Goal: Task Accomplishment & Management: Manage account settings

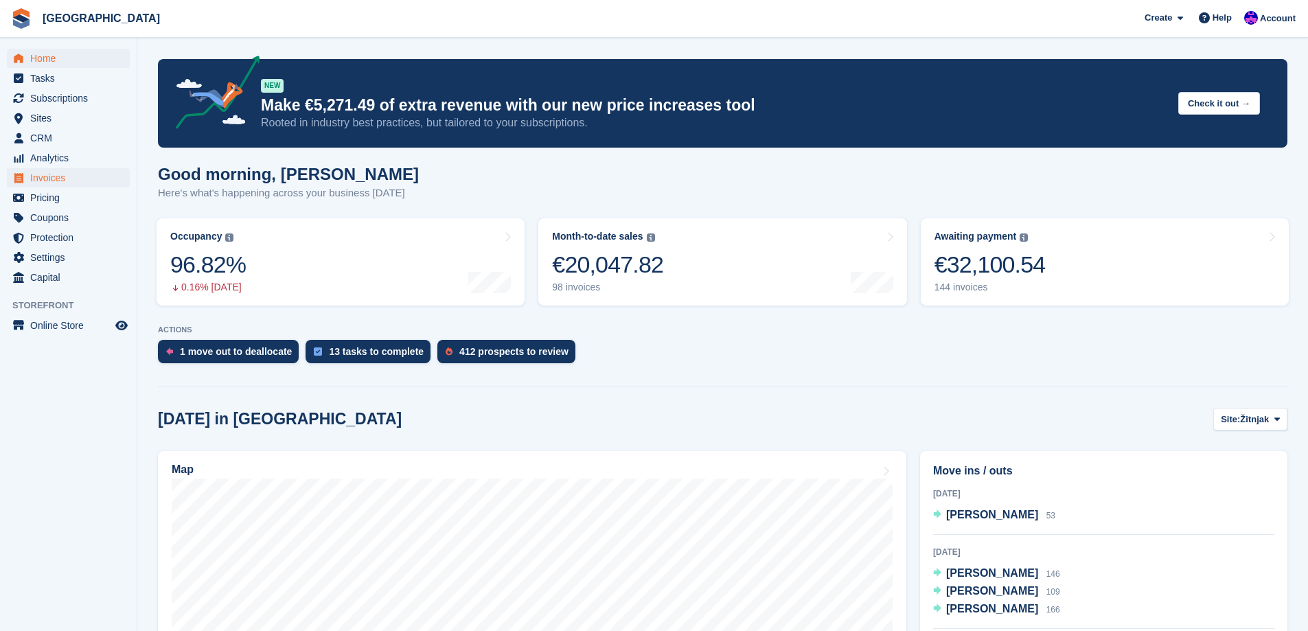
scroll to position [137, 0]
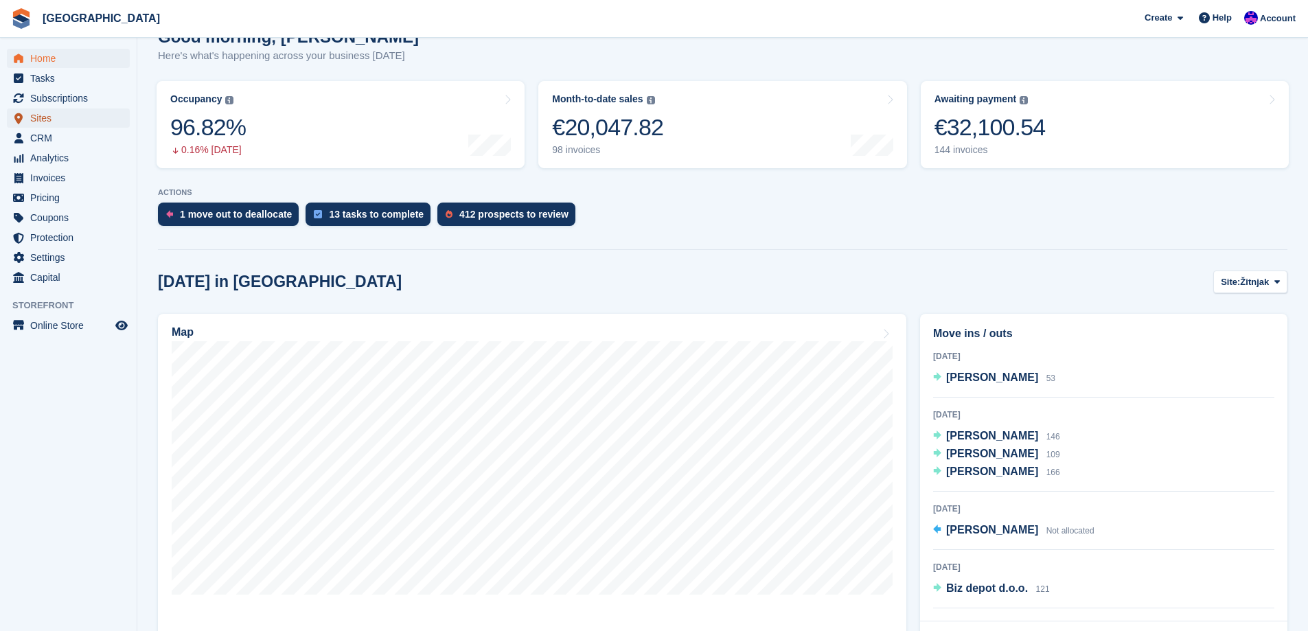
click at [60, 121] on span "Sites" at bounding box center [71, 117] width 82 height 19
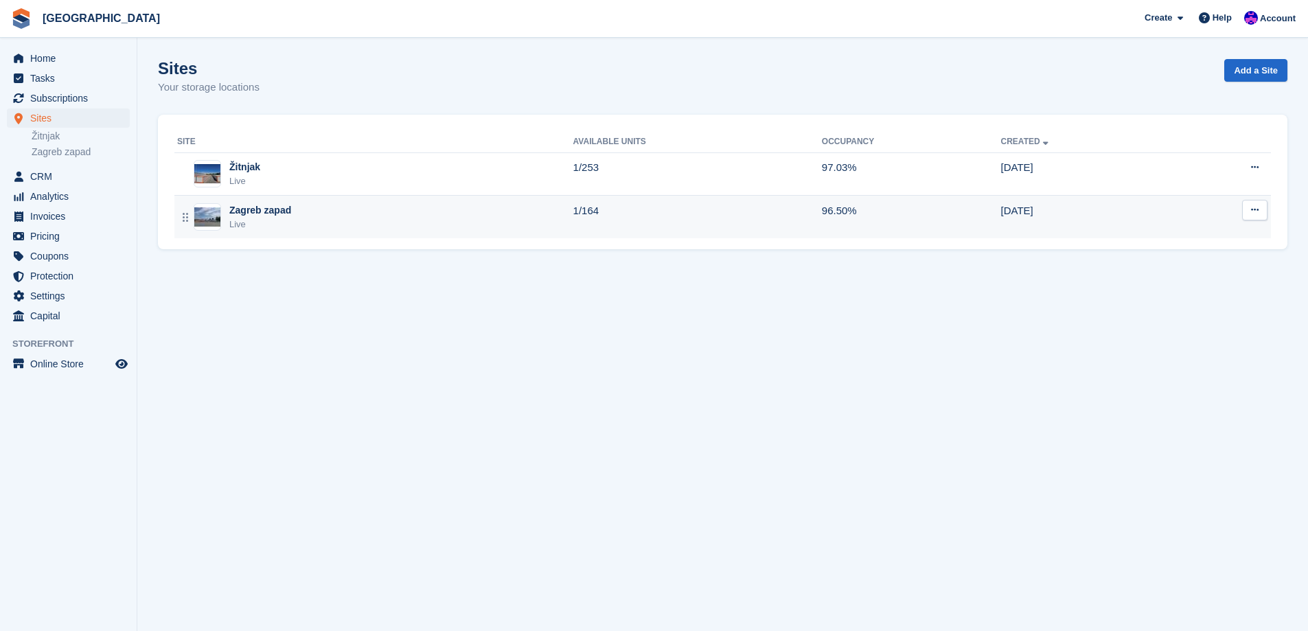
click at [225, 203] on div "Zagreb zapad Live" at bounding box center [375, 217] width 396 height 28
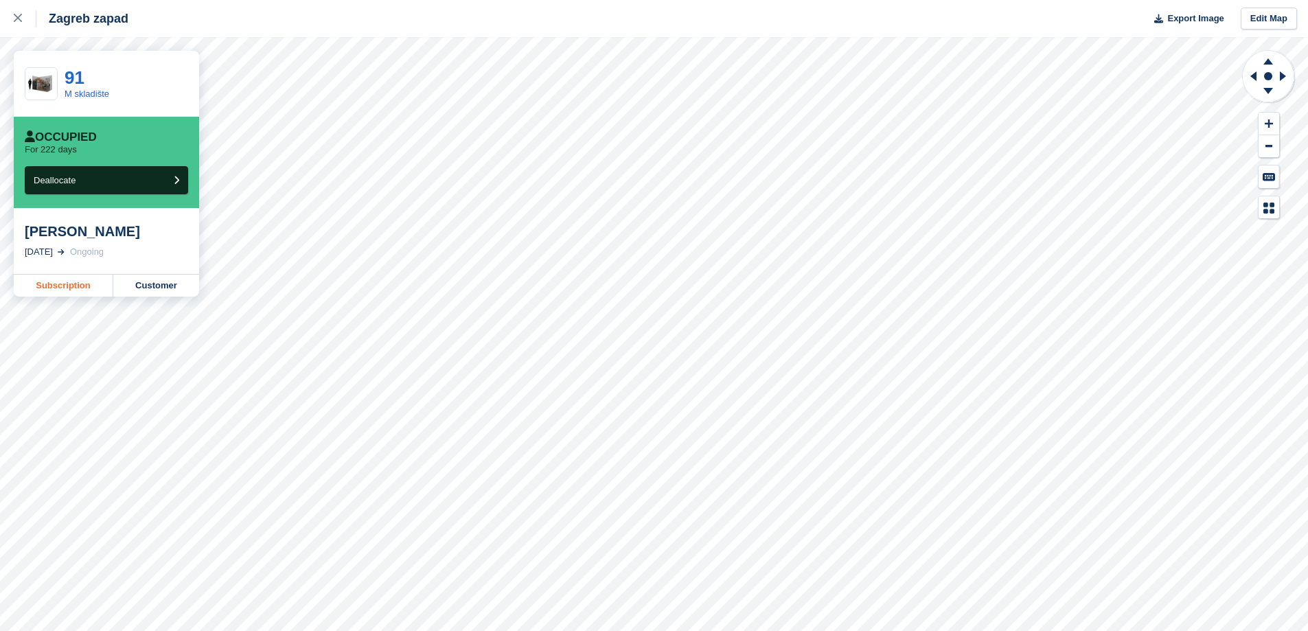
click at [97, 284] on link "Subscription" at bounding box center [64, 286] width 100 height 22
click at [21, 23] on div at bounding box center [25, 18] width 23 height 16
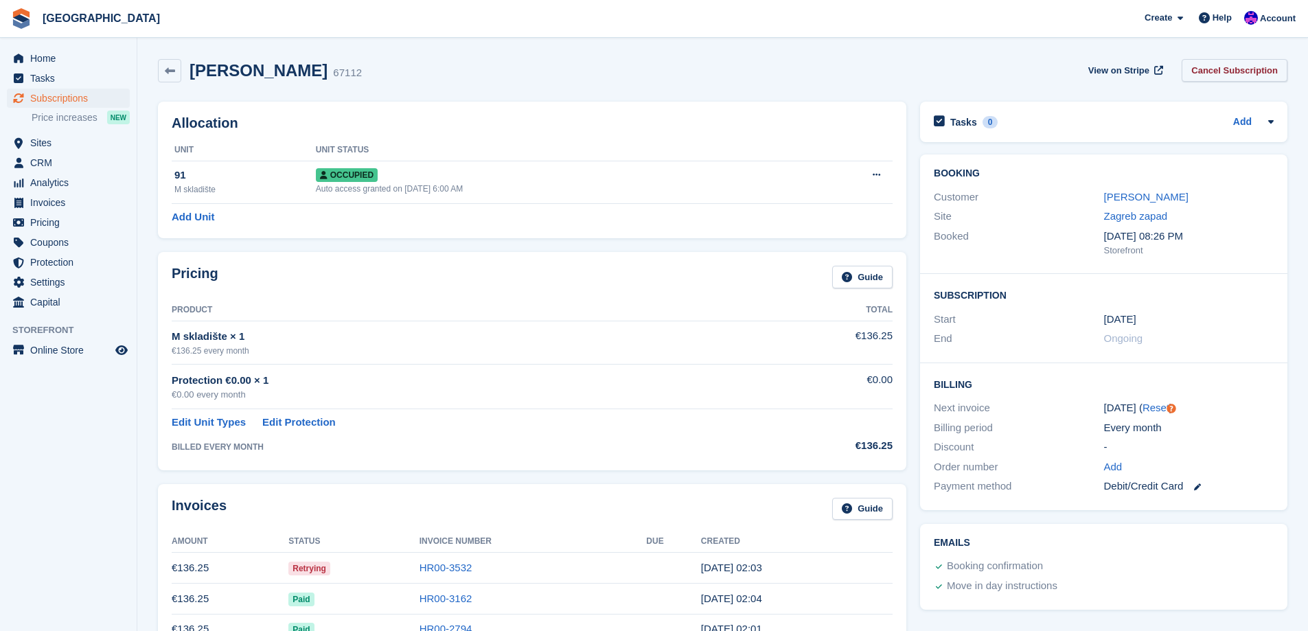
click at [1247, 73] on link "Cancel Subscription" at bounding box center [1235, 70] width 106 height 23
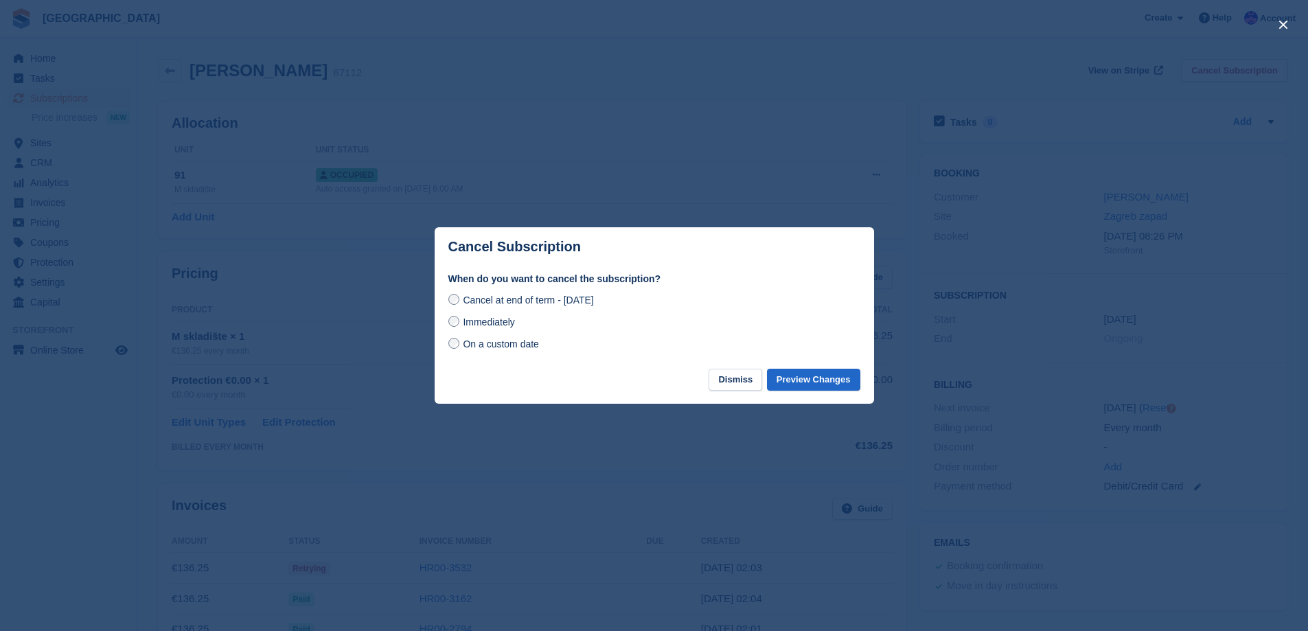
click at [498, 325] on span "Immediately" at bounding box center [488, 321] width 51 height 11
click at [825, 382] on button "Preview Changes" at bounding box center [813, 380] width 93 height 23
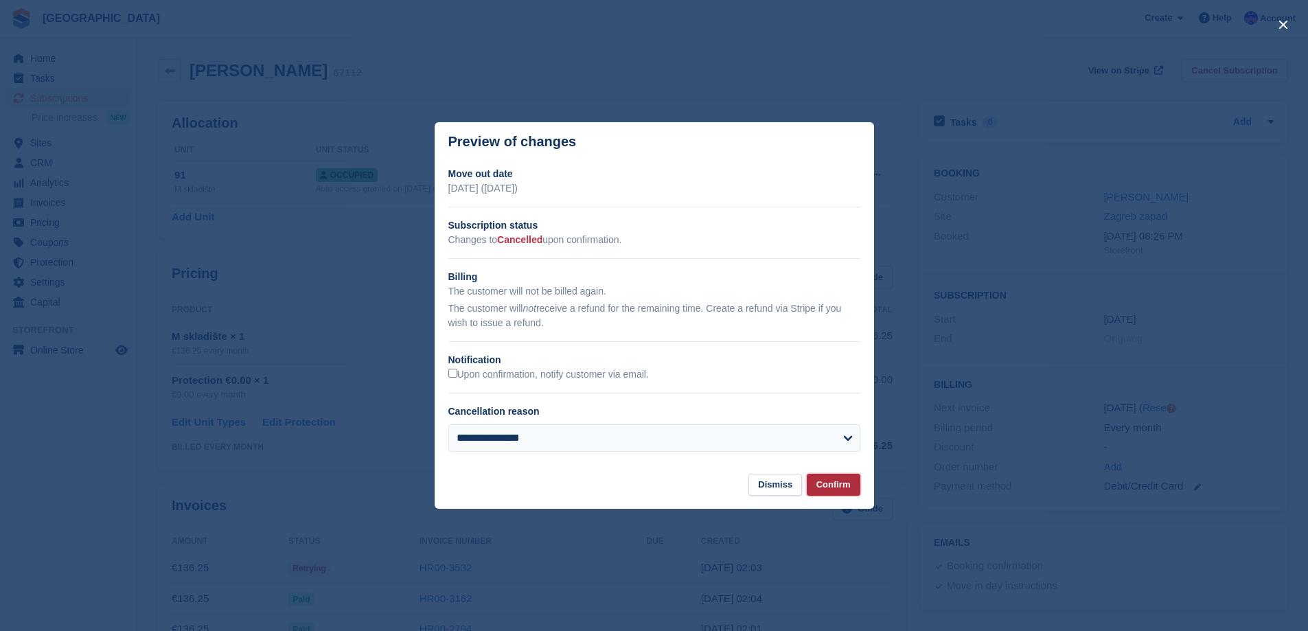
click at [846, 483] on button "Confirm" at bounding box center [834, 485] width 54 height 23
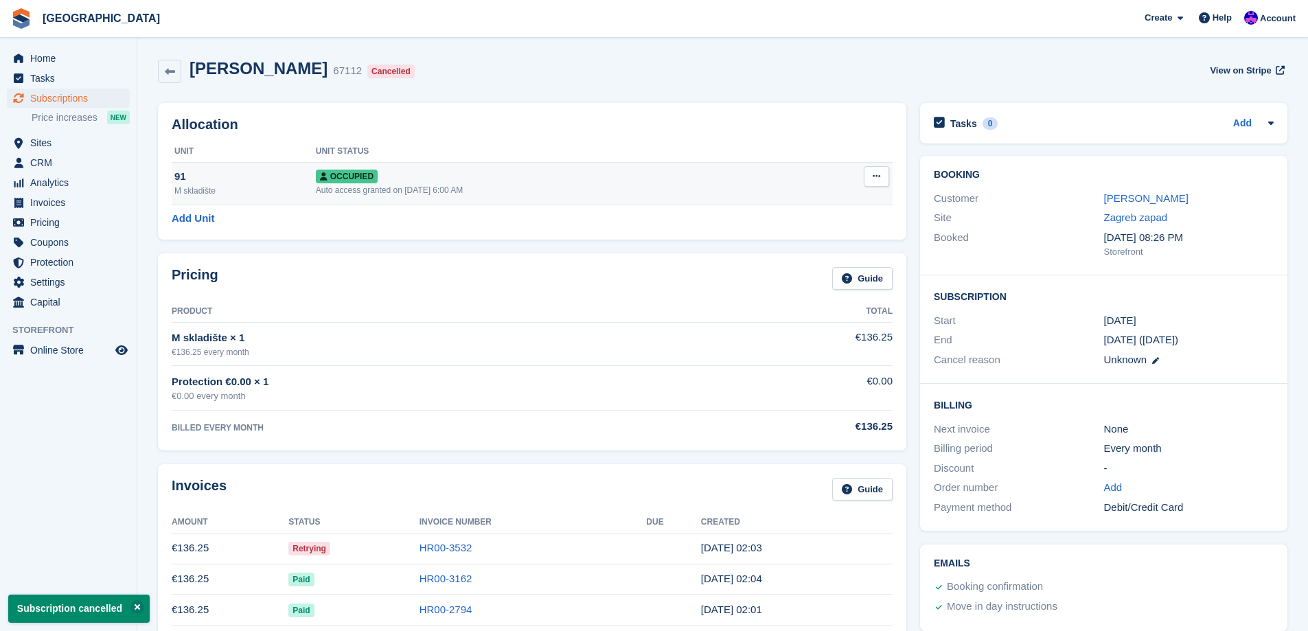
click at [866, 177] on button at bounding box center [876, 176] width 25 height 21
click at [801, 249] on p "Deallocate" at bounding box center [822, 251] width 119 height 18
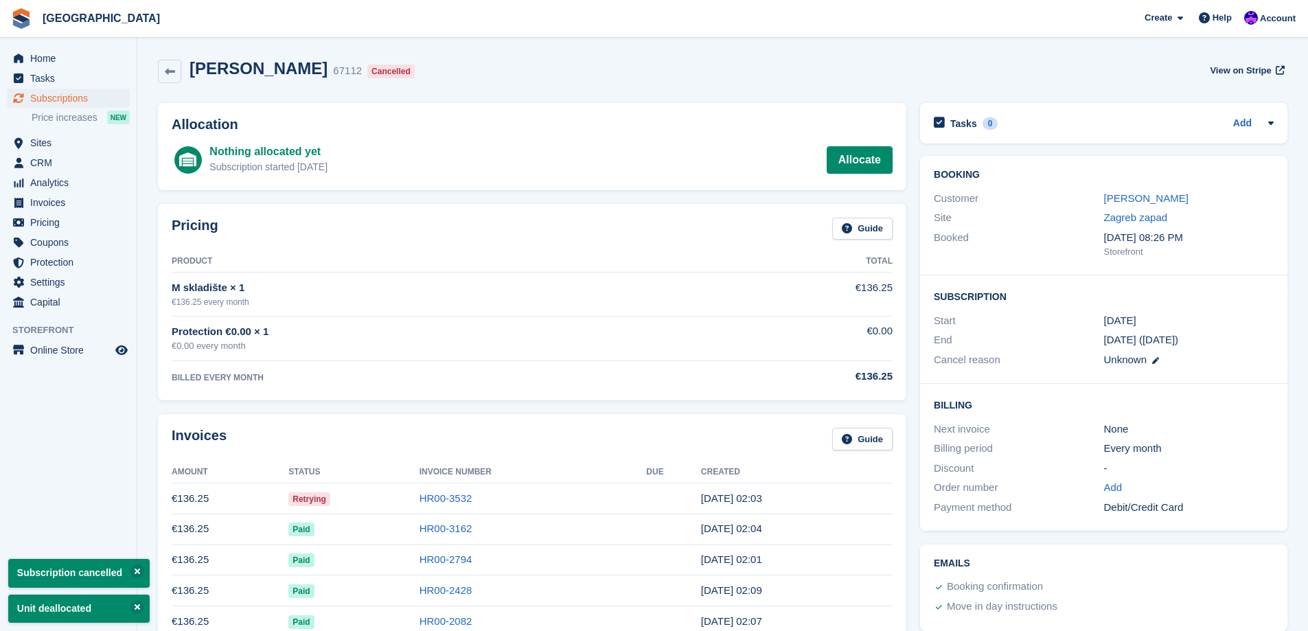
click at [432, 509] on td "HR00-3532" at bounding box center [532, 498] width 227 height 31
click at [441, 503] on link "HR00-3532" at bounding box center [445, 498] width 53 height 12
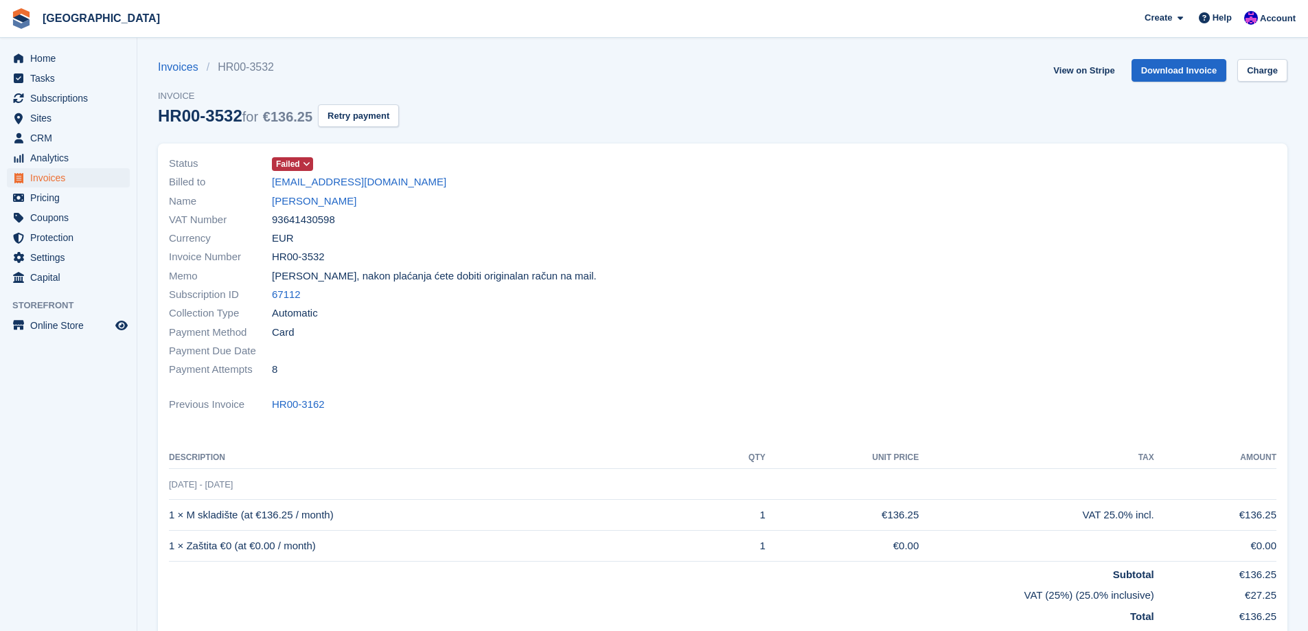
click at [304, 163] on icon at bounding box center [307, 164] width 8 height 8
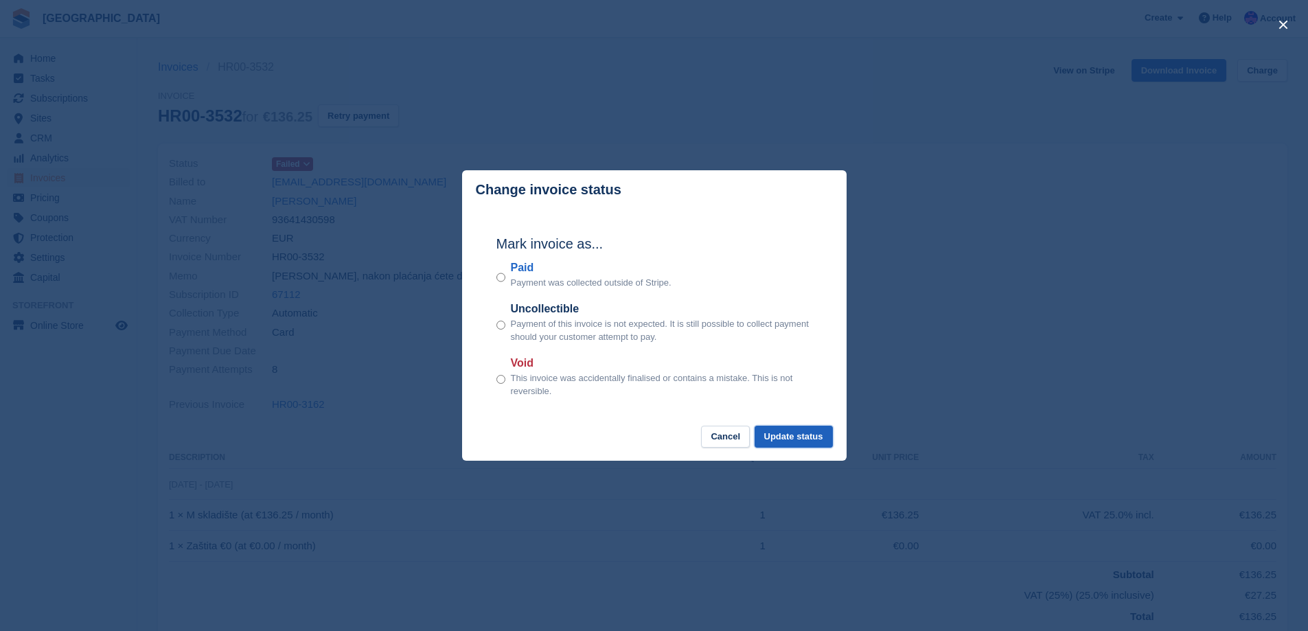
click at [780, 435] on button "Update status" at bounding box center [794, 437] width 78 height 23
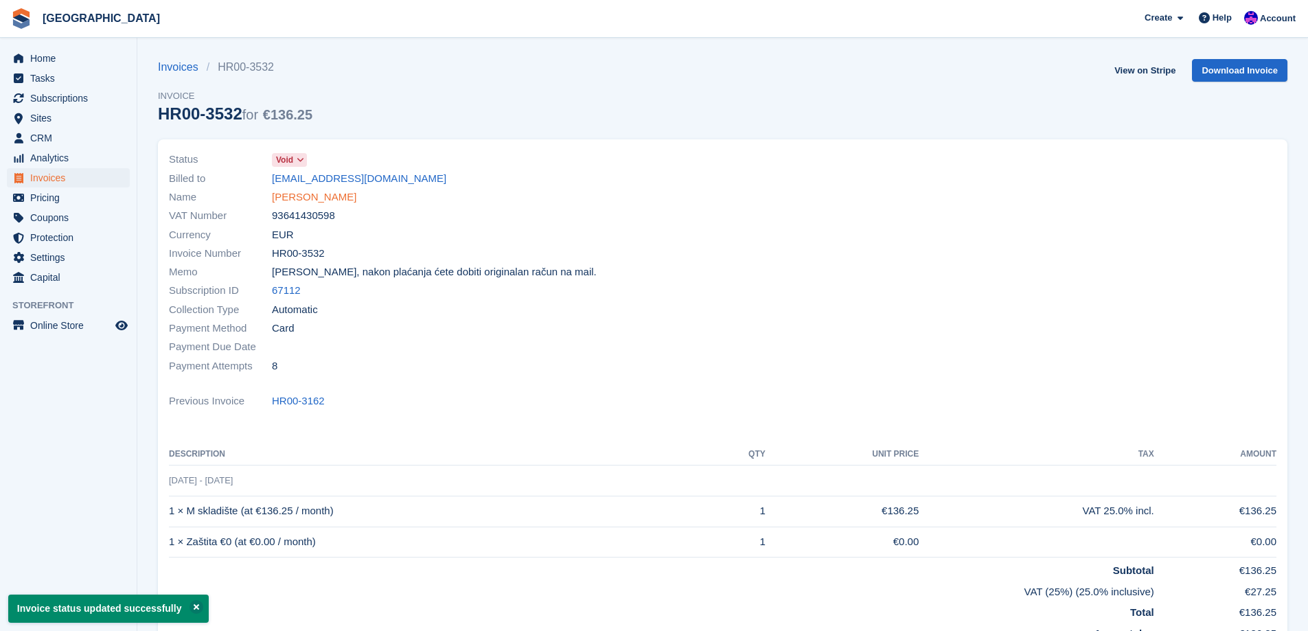
click at [296, 204] on link "Matija Gretić" at bounding box center [314, 197] width 84 height 16
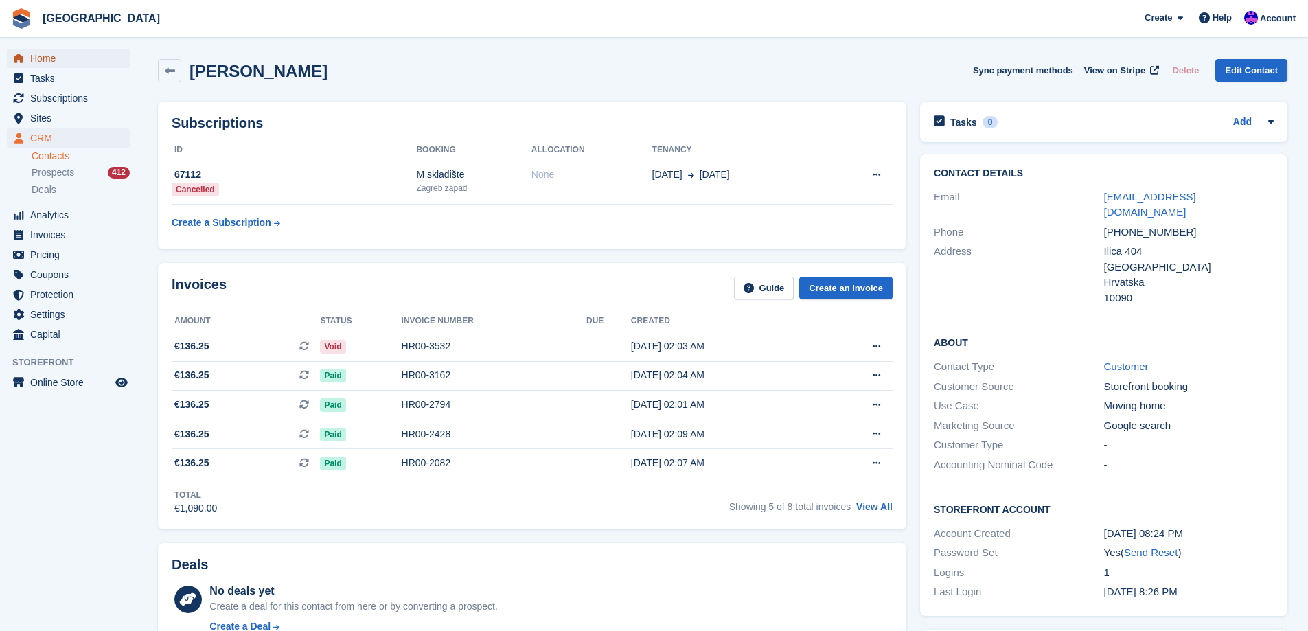
click at [66, 54] on span "Home" at bounding box center [71, 58] width 82 height 19
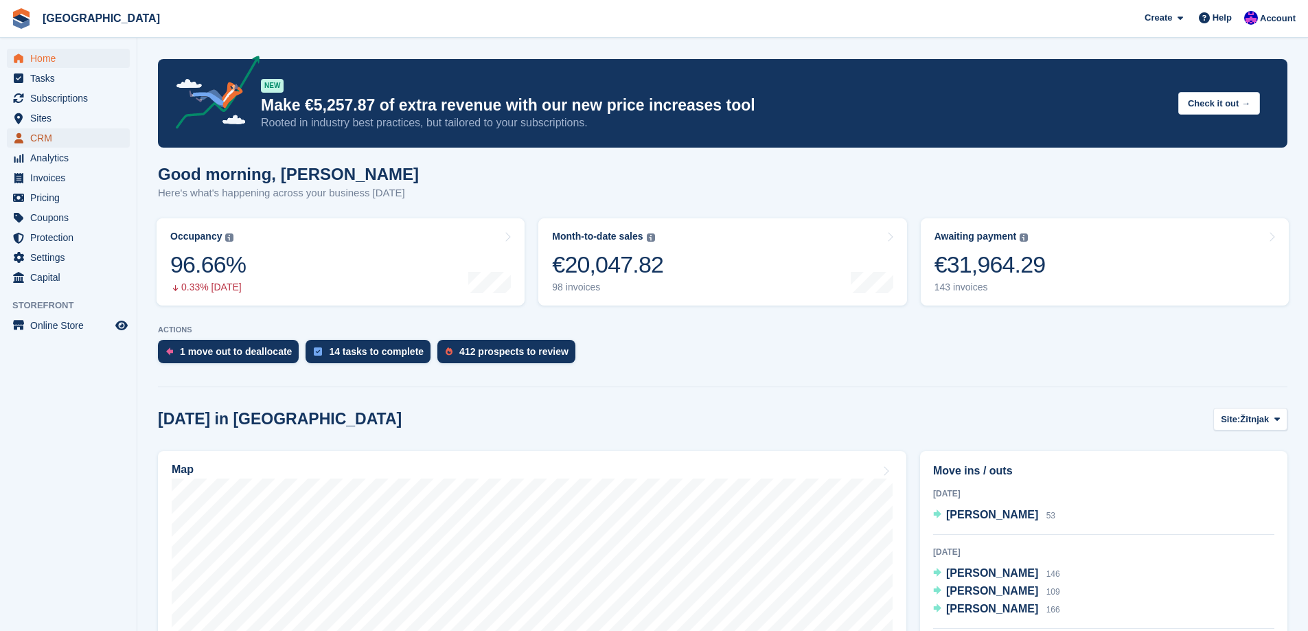
click at [67, 143] on span "CRM" at bounding box center [71, 137] width 82 height 19
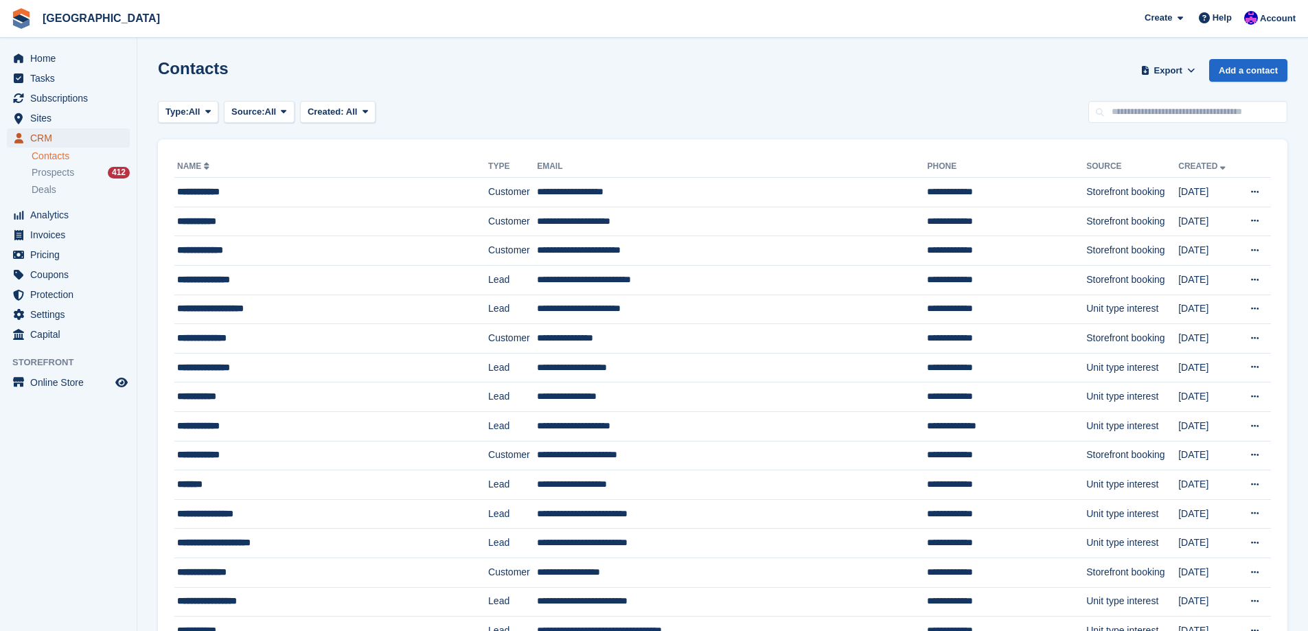
click at [81, 139] on span "CRM" at bounding box center [71, 137] width 82 height 19
click at [57, 137] on span "CRM" at bounding box center [71, 137] width 82 height 19
click at [43, 121] on span "Sites" at bounding box center [71, 117] width 82 height 19
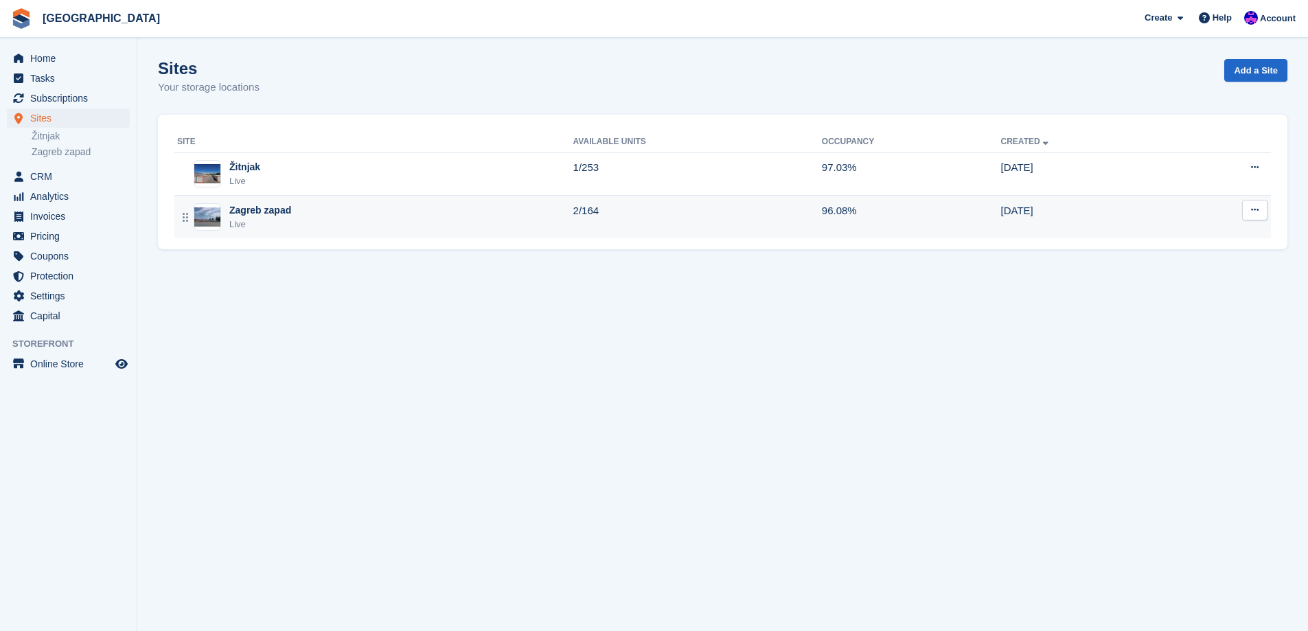
click at [419, 229] on div "Zagreb zapad Live" at bounding box center [375, 217] width 396 height 28
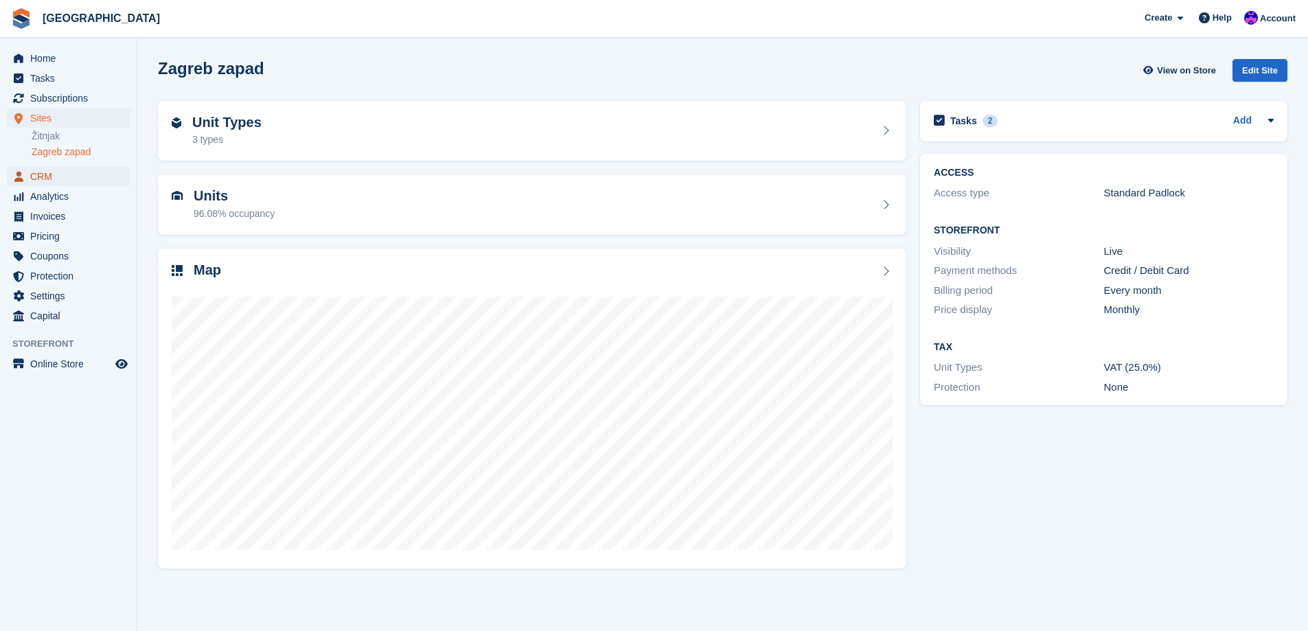
click at [58, 176] on span "CRM" at bounding box center [71, 176] width 82 height 19
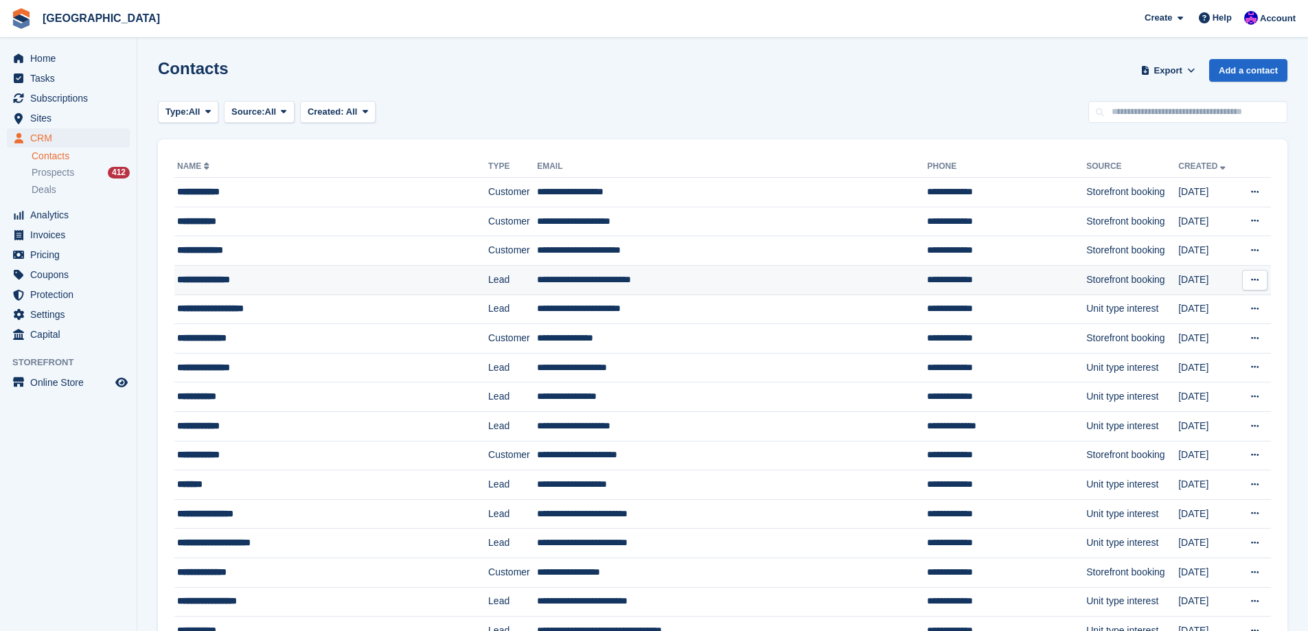
click at [234, 271] on td "**********" at bounding box center [331, 280] width 314 height 30
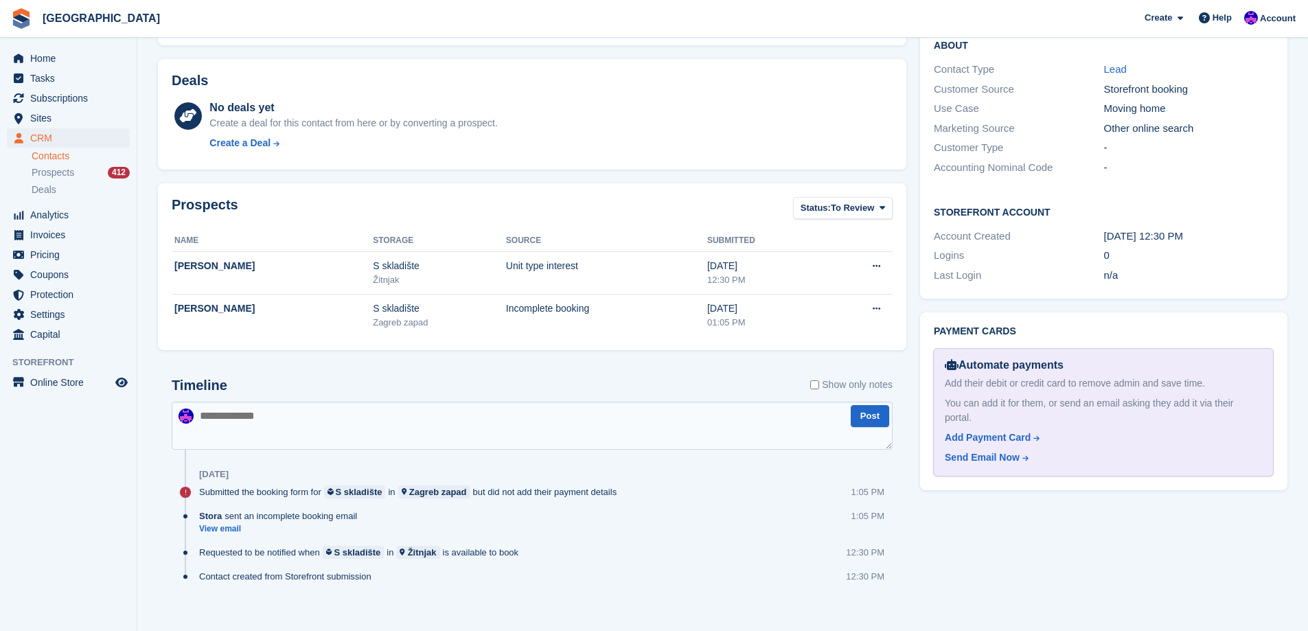
scroll to position [310, 0]
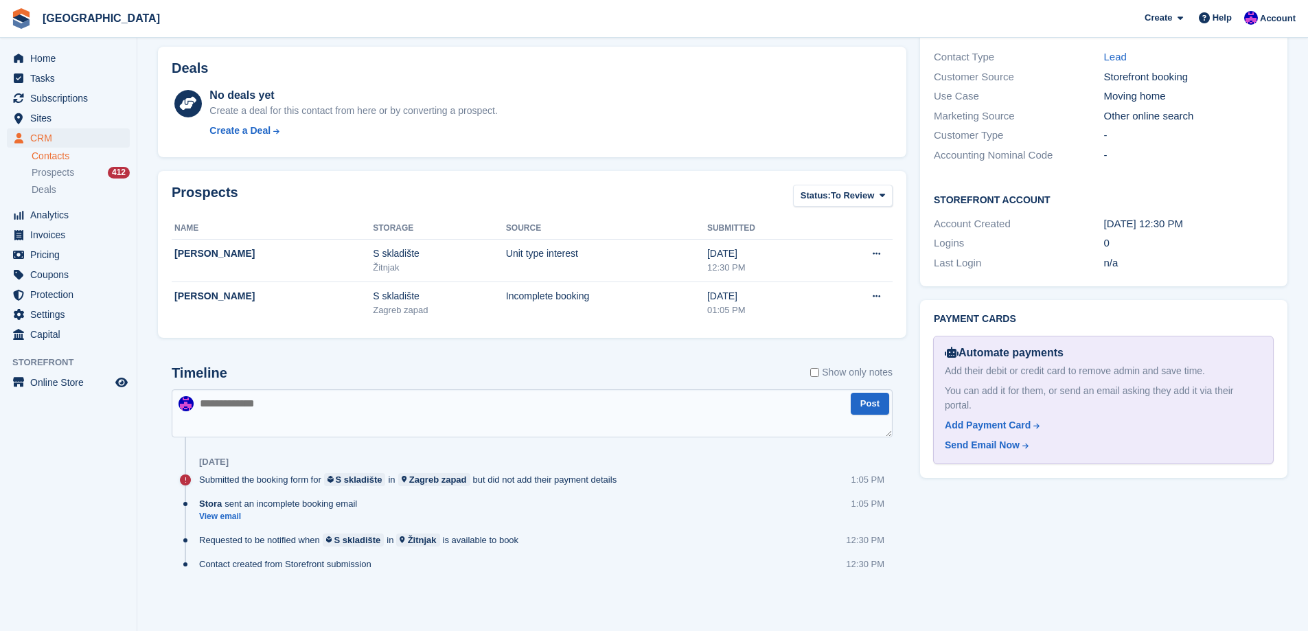
click at [521, 479] on div "Submitted the booking form for S skladište in Zagreb zapad but did not add thei…" at bounding box center [411, 479] width 424 height 13
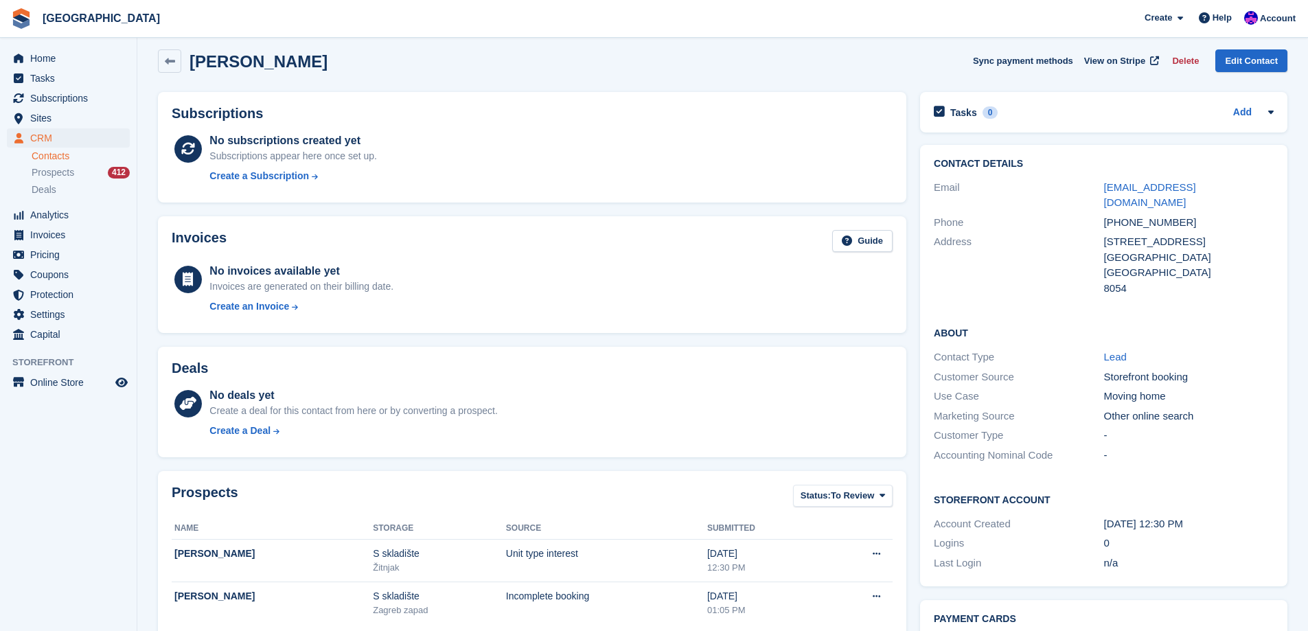
scroll to position [0, 0]
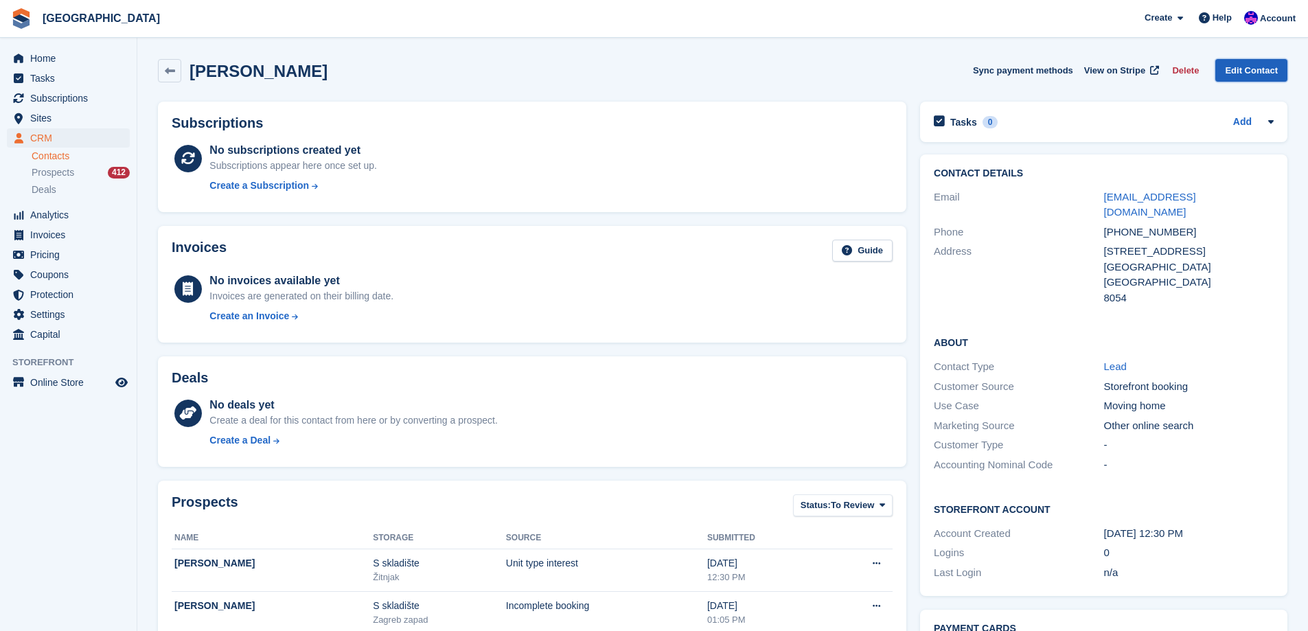
click at [1261, 64] on link "Edit Contact" at bounding box center [1251, 70] width 72 height 23
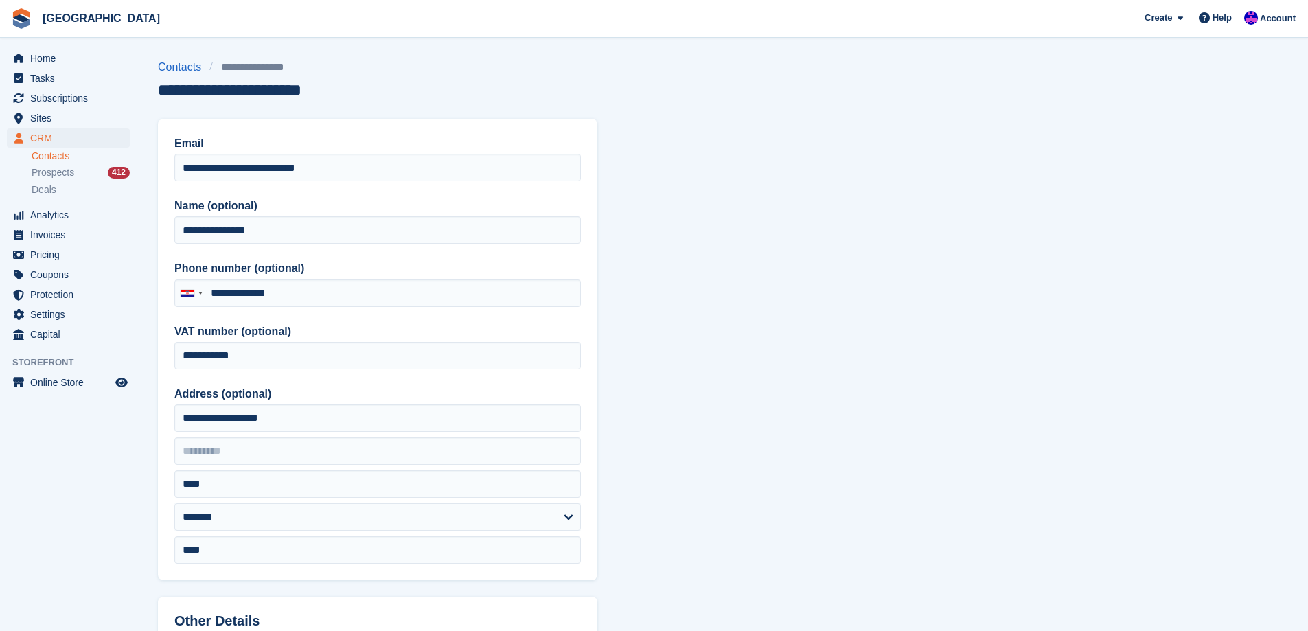
type input "**********"
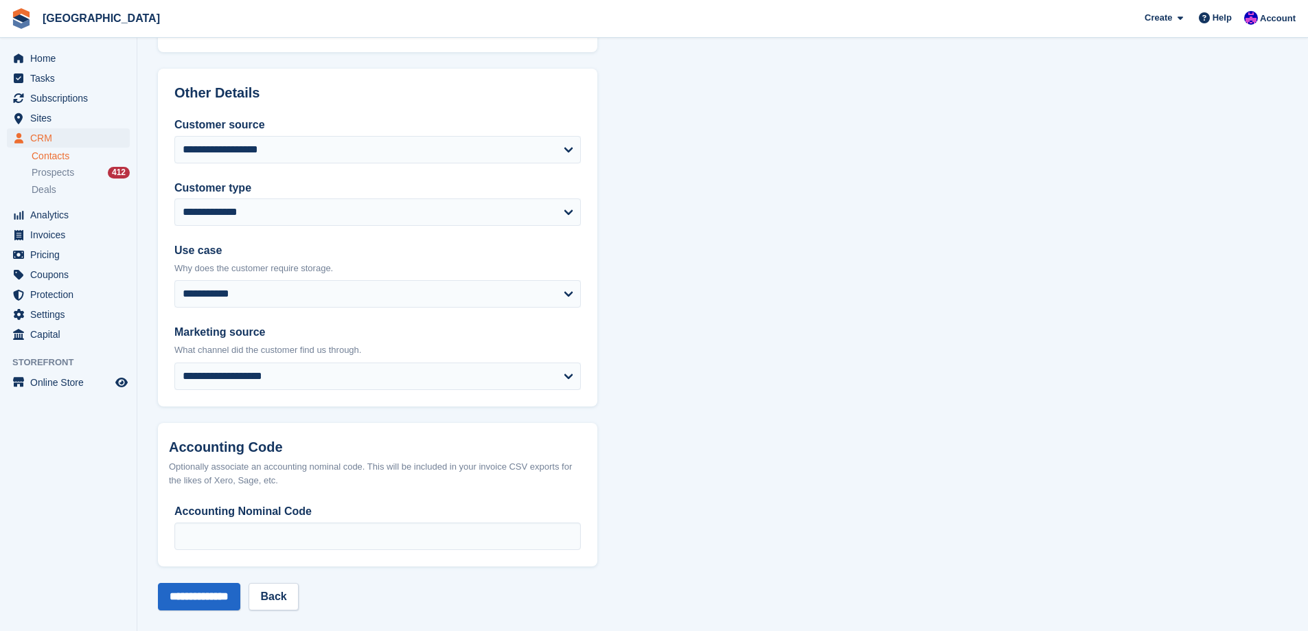
scroll to position [539, 0]
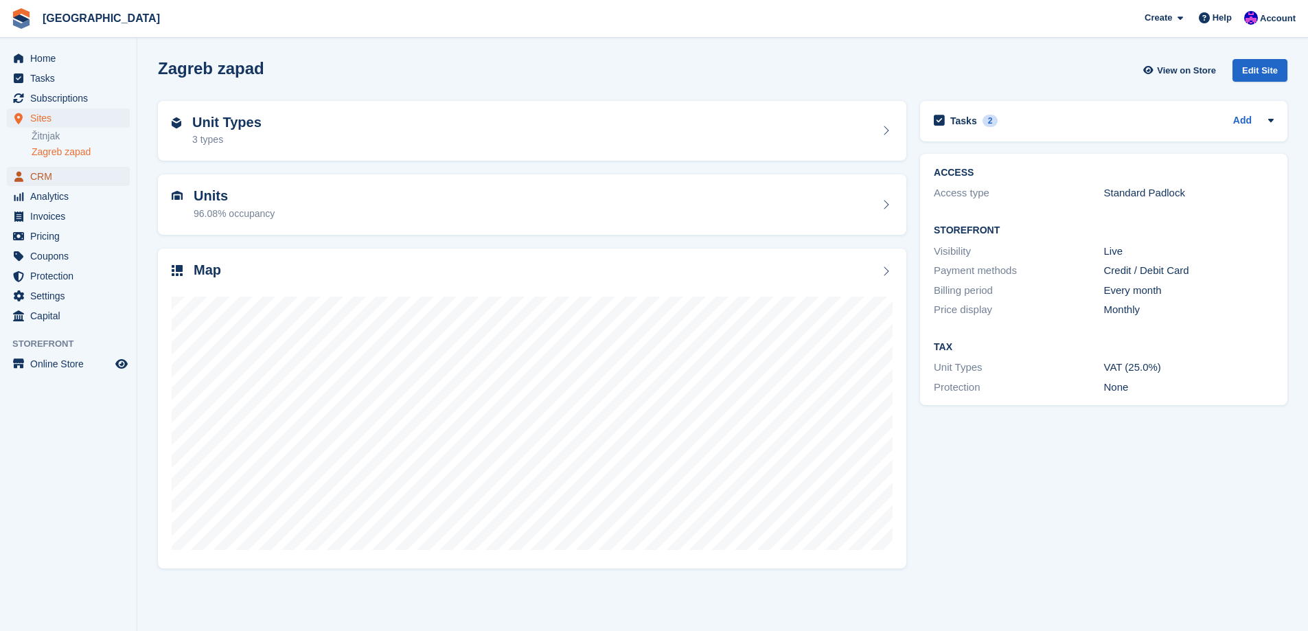
click at [46, 176] on span "CRM" at bounding box center [71, 176] width 82 height 19
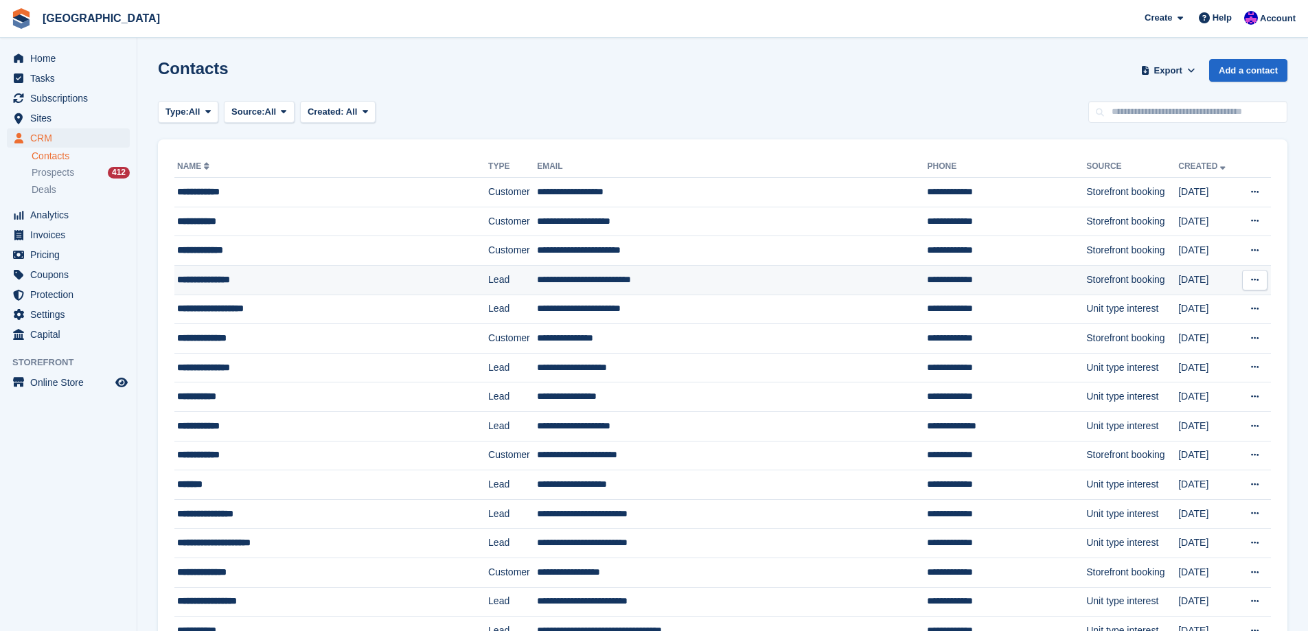
click at [305, 281] on div "**********" at bounding box center [309, 280] width 265 height 14
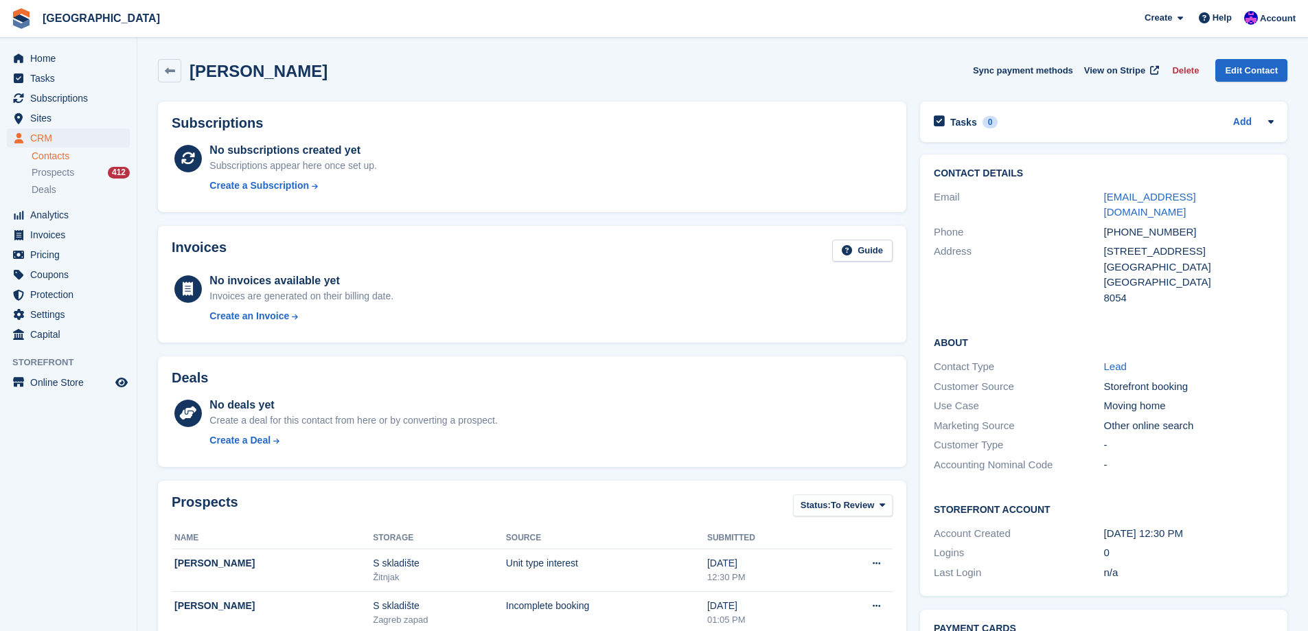
click at [1111, 565] on div "n/a" at bounding box center [1189, 573] width 170 height 16
click at [1155, 565] on div "n/a" at bounding box center [1189, 573] width 170 height 16
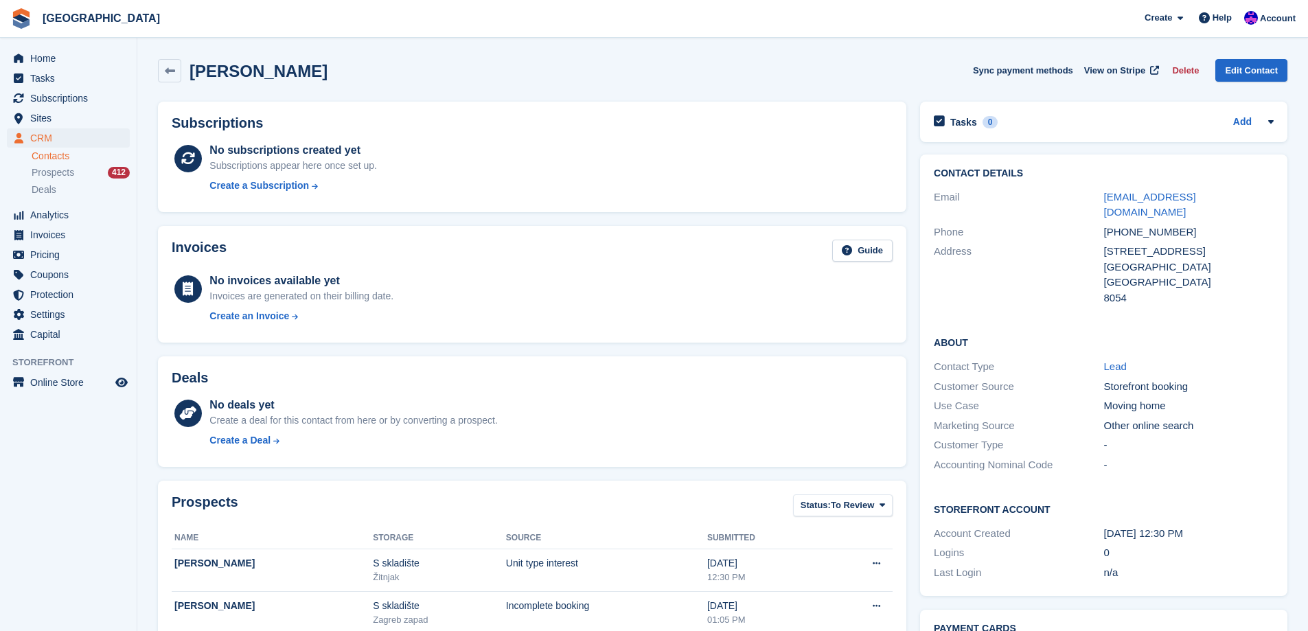
click at [1147, 526] on div "11 Aug, 12:30 PM" at bounding box center [1189, 534] width 170 height 16
click at [1217, 526] on div "11 Aug, 12:30 PM" at bounding box center [1189, 534] width 170 height 16
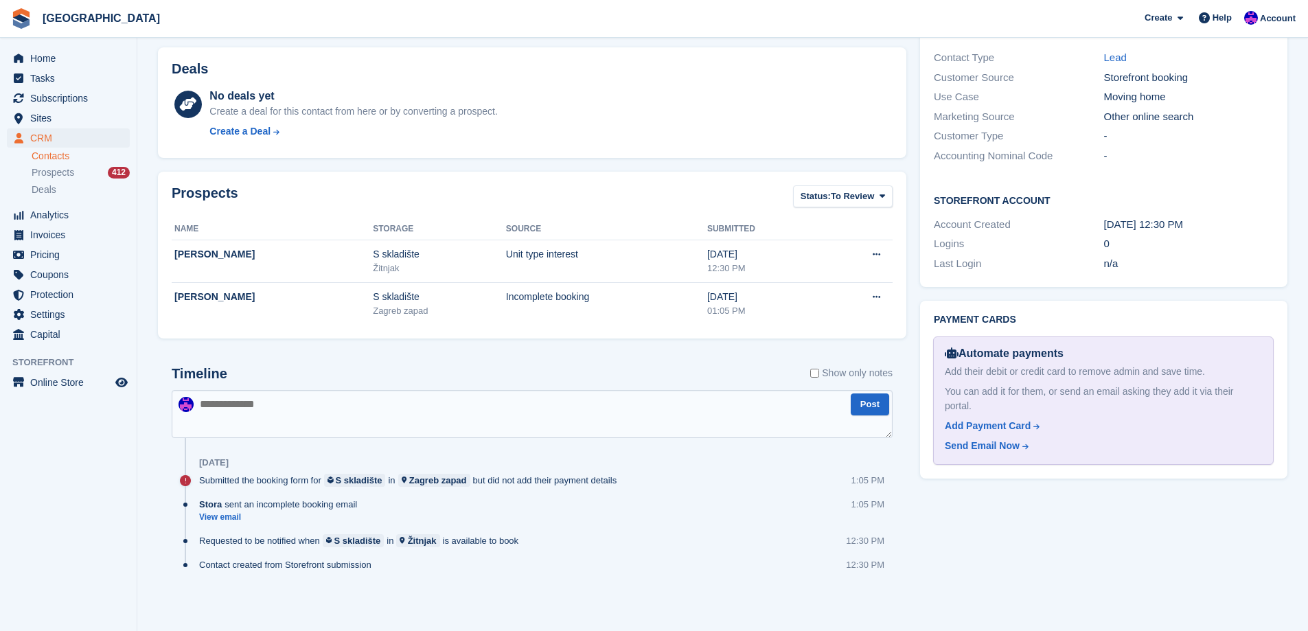
scroll to position [310, 0]
click at [220, 519] on link "View email" at bounding box center [281, 517] width 165 height 12
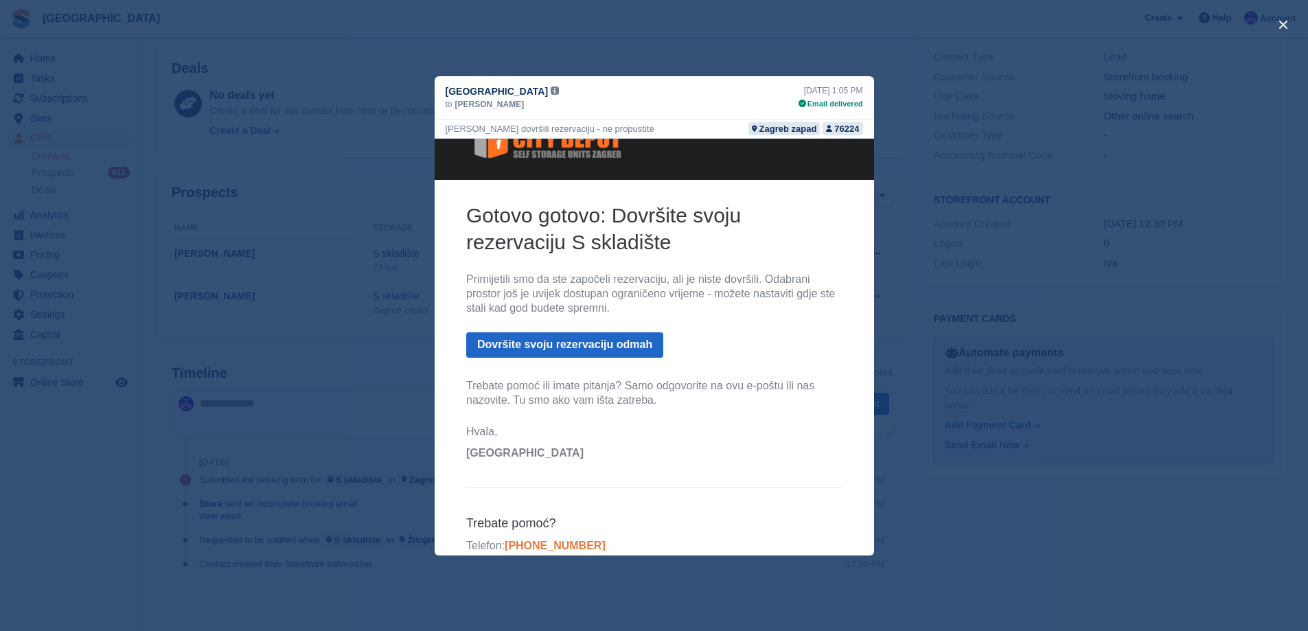
scroll to position [69, 0]
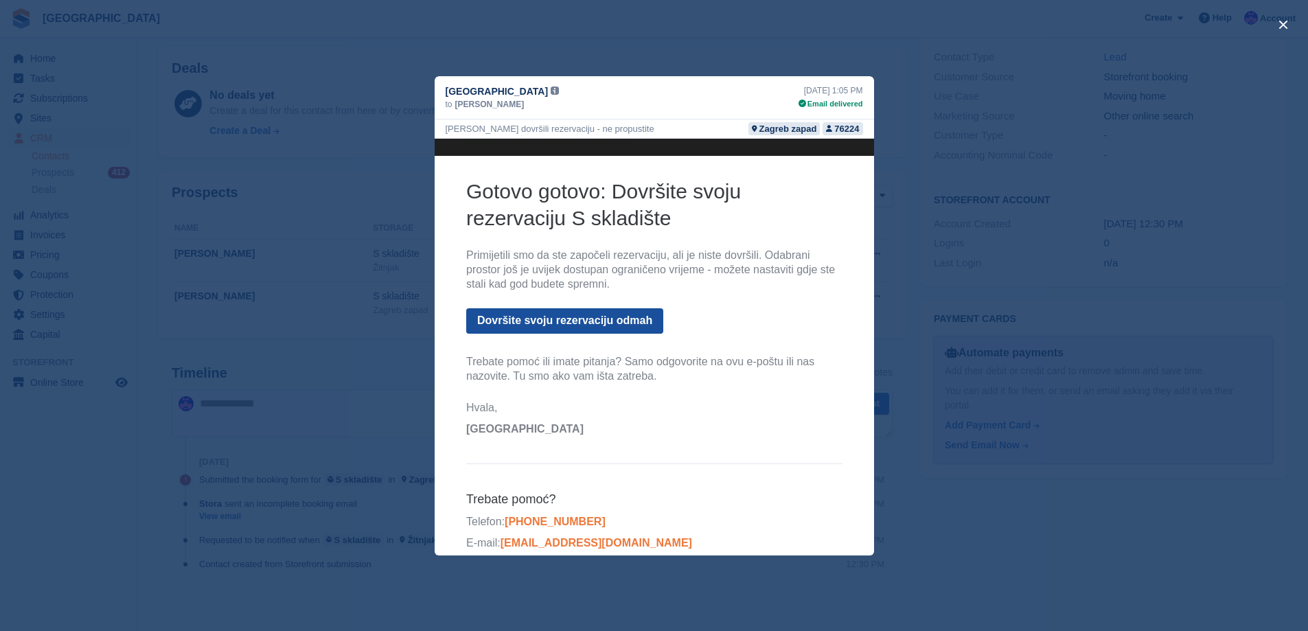
click at [602, 327] on link "Dovršite svoju rezervaciju odmah" at bounding box center [563, 320] width 197 height 25
click at [637, 438] on th "Gotovo gotovo: Dovršite svoju rezervaciju S skladište Primijetili smo da ste za…" at bounding box center [653, 309] width 376 height 265
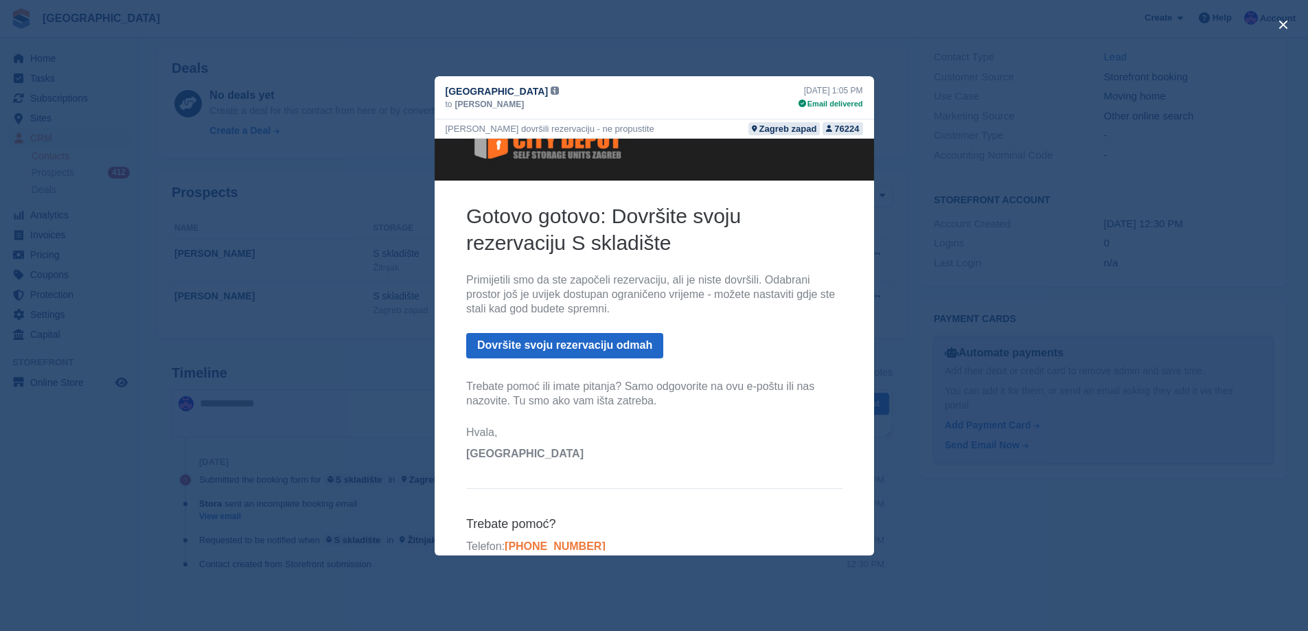
scroll to position [0, 0]
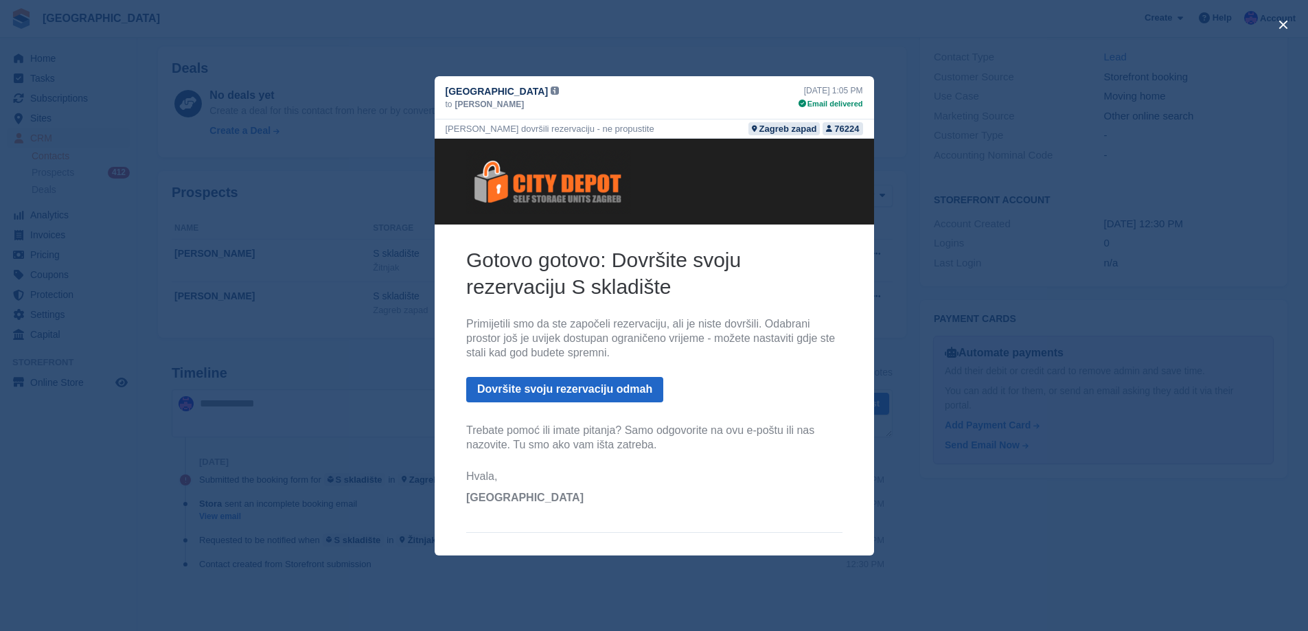
drag, startPoint x: 1037, startPoint y: 538, endPoint x: 1011, endPoint y: 494, distance: 51.1
click at [1037, 538] on div "close" at bounding box center [654, 315] width 1308 height 631
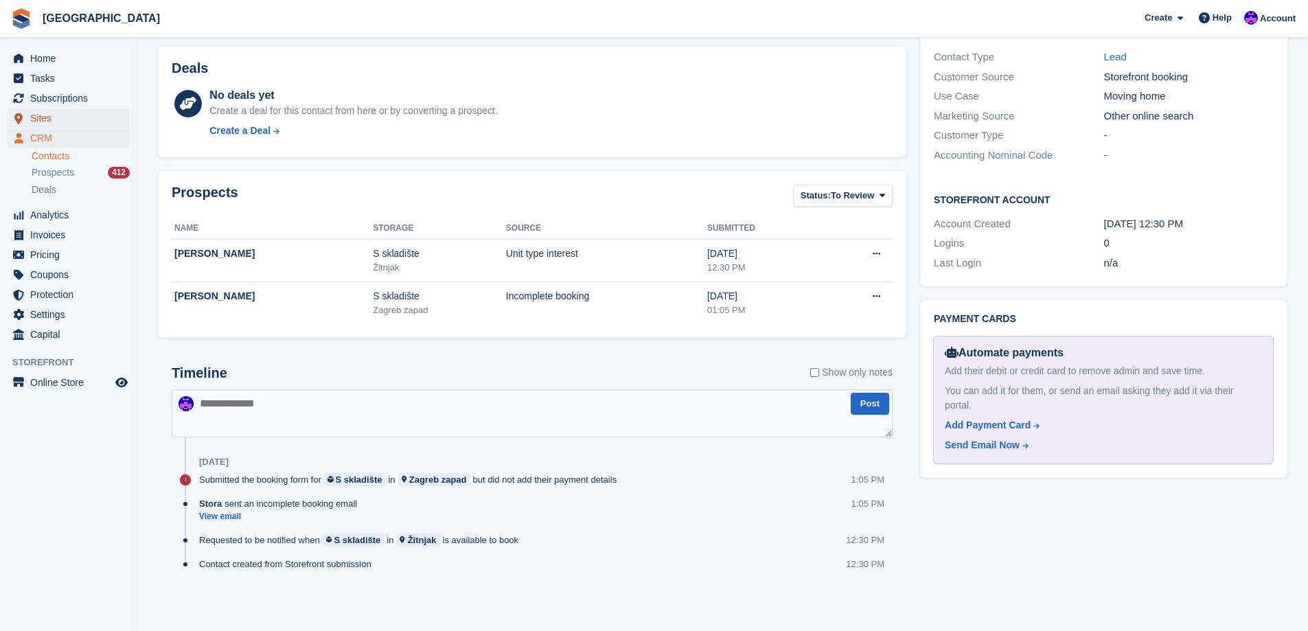
click at [58, 124] on span "Sites" at bounding box center [71, 117] width 82 height 19
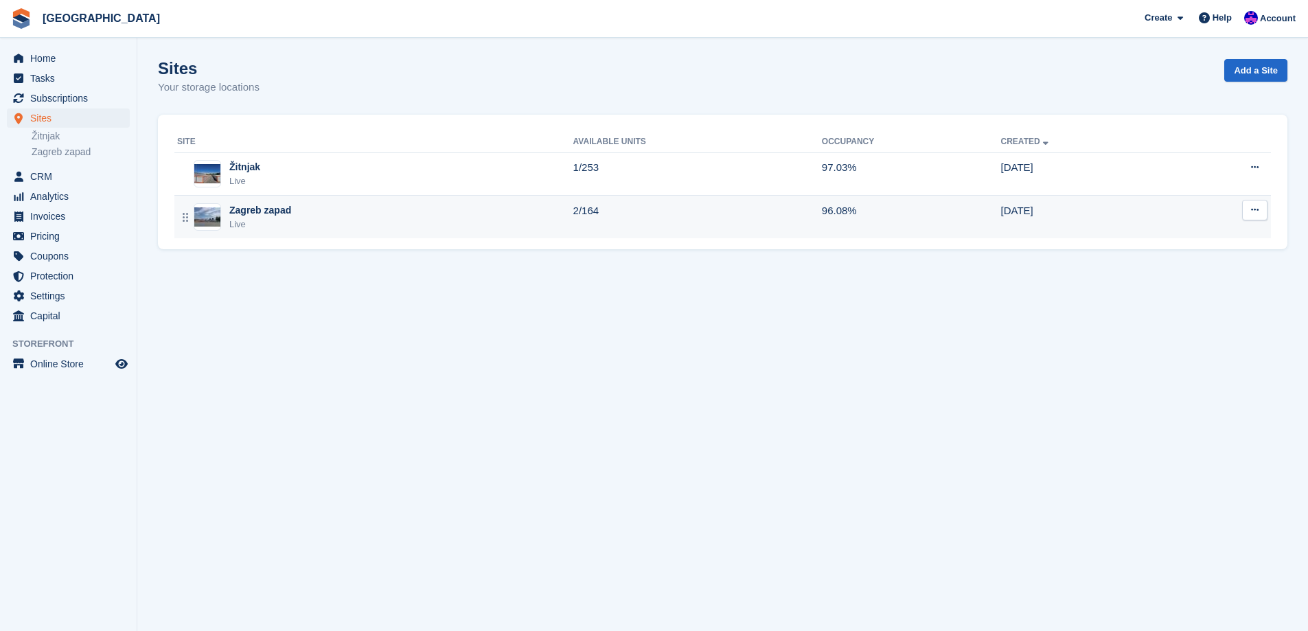
click at [314, 214] on div "Zagreb zapad Live" at bounding box center [375, 217] width 396 height 28
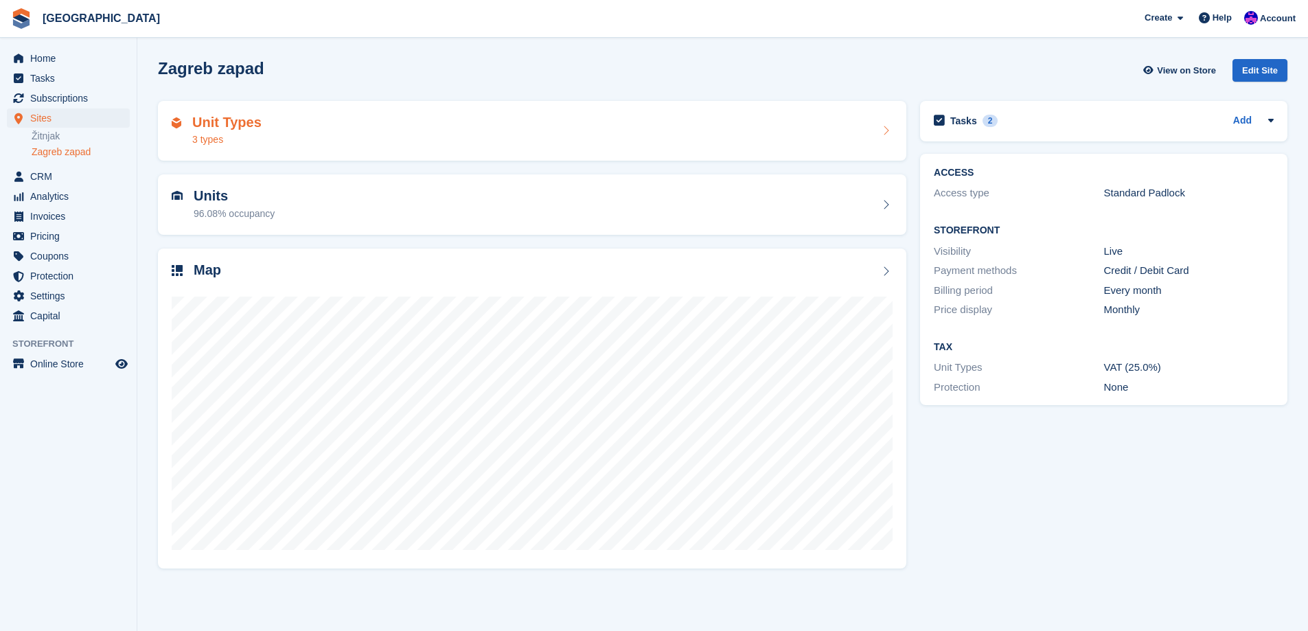
click at [560, 142] on div "Unit Types 3 types" at bounding box center [532, 131] width 721 height 33
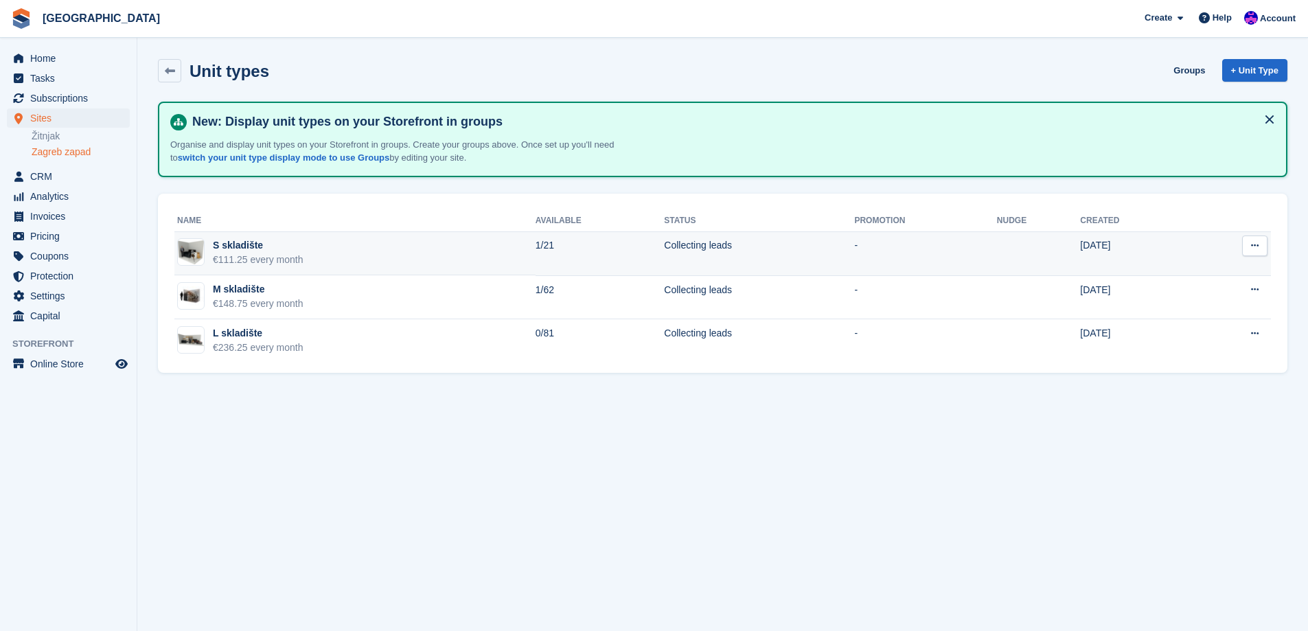
click at [1252, 250] on icon at bounding box center [1255, 245] width 8 height 9
click at [1166, 271] on p "Edit unit type" at bounding box center [1201, 273] width 119 height 18
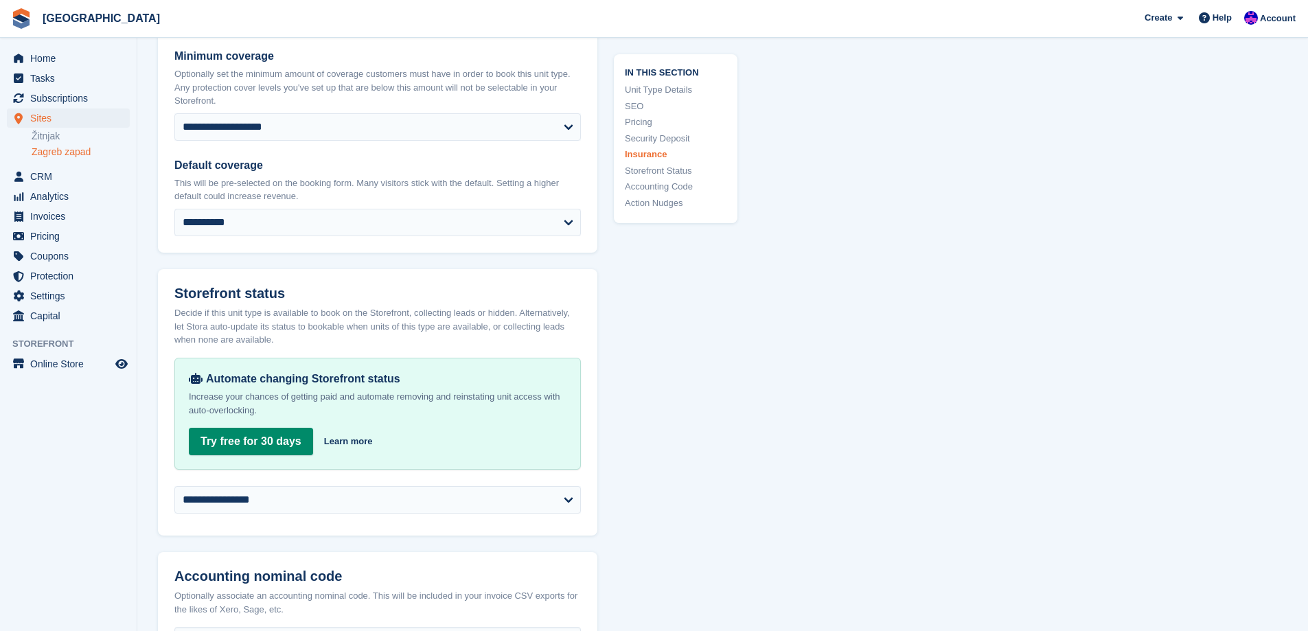
scroll to position [2060, 0]
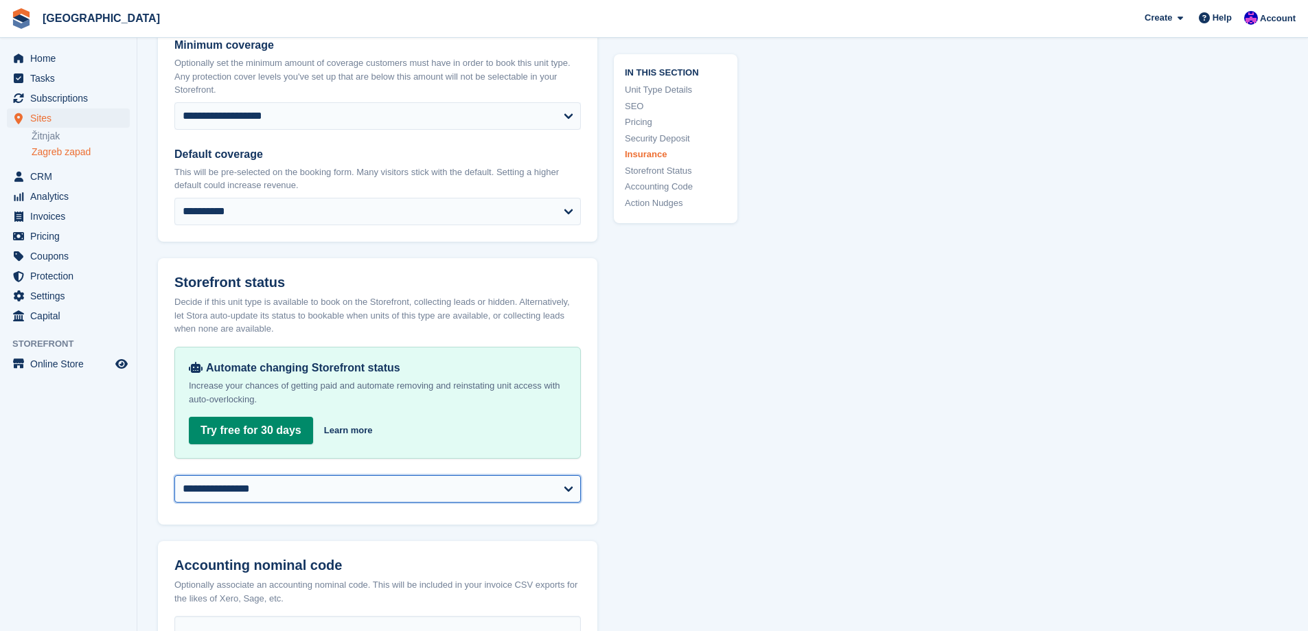
click at [297, 475] on select "**********" at bounding box center [377, 488] width 406 height 27
select select "********"
click at [174, 475] on select "**********" at bounding box center [377, 488] width 406 height 27
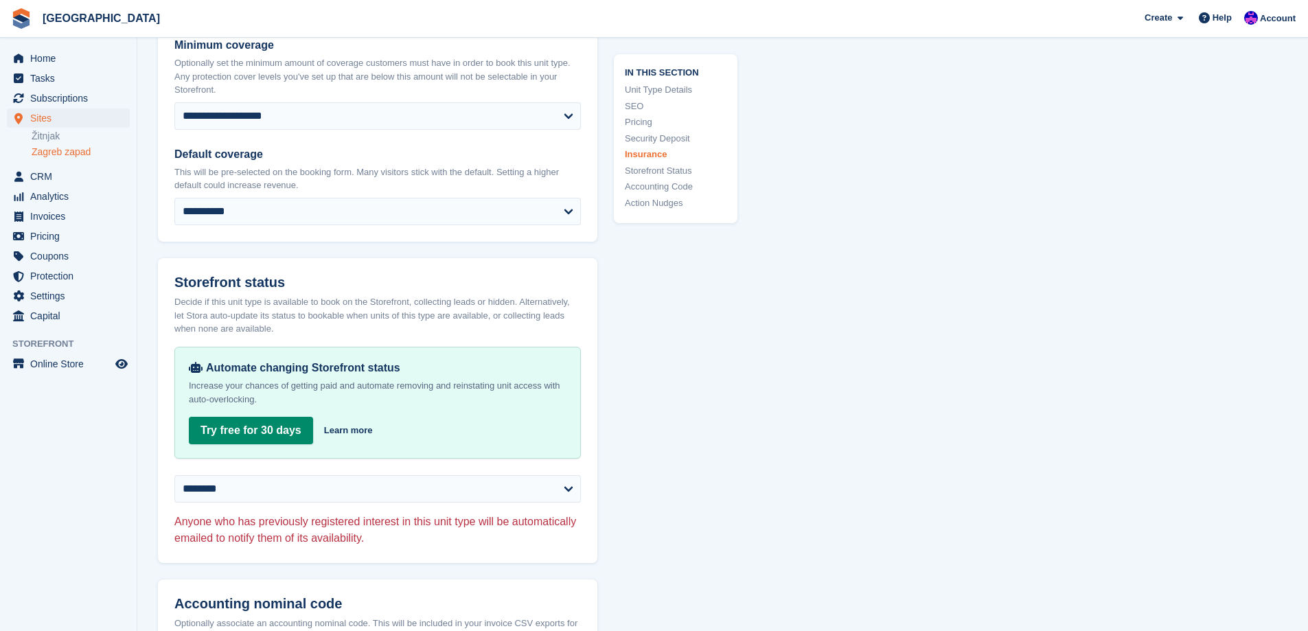
drag, startPoint x: 951, startPoint y: 589, endPoint x: 921, endPoint y: 565, distance: 38.6
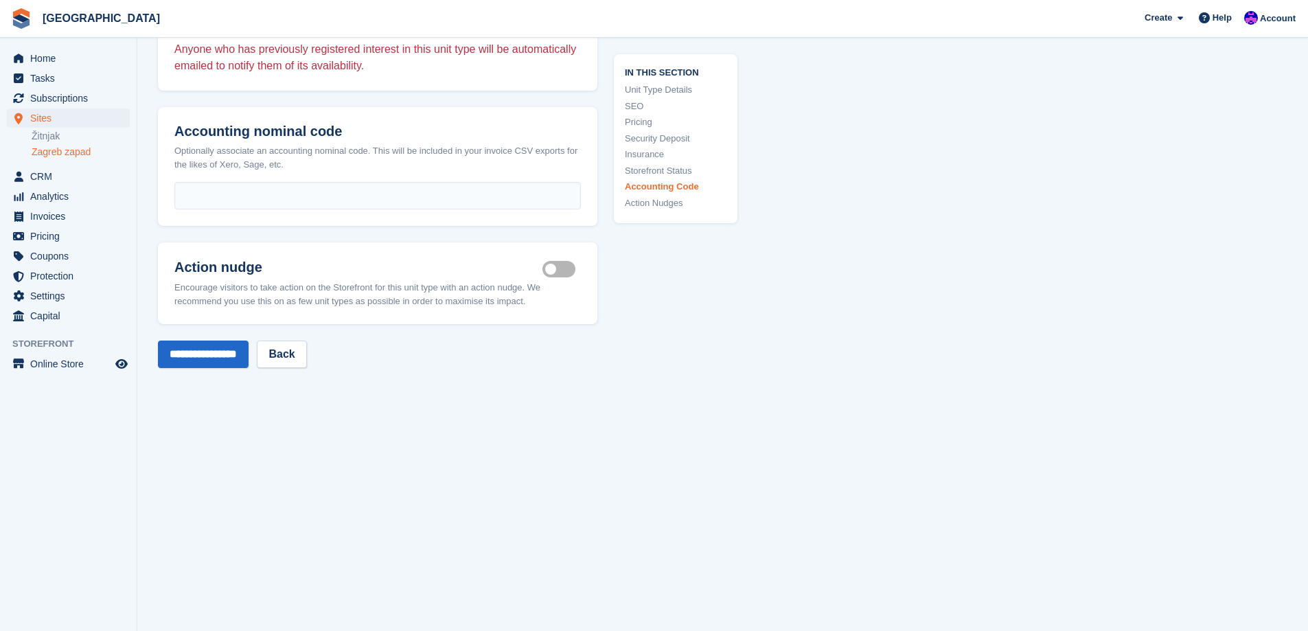
scroll to position [2540, 0]
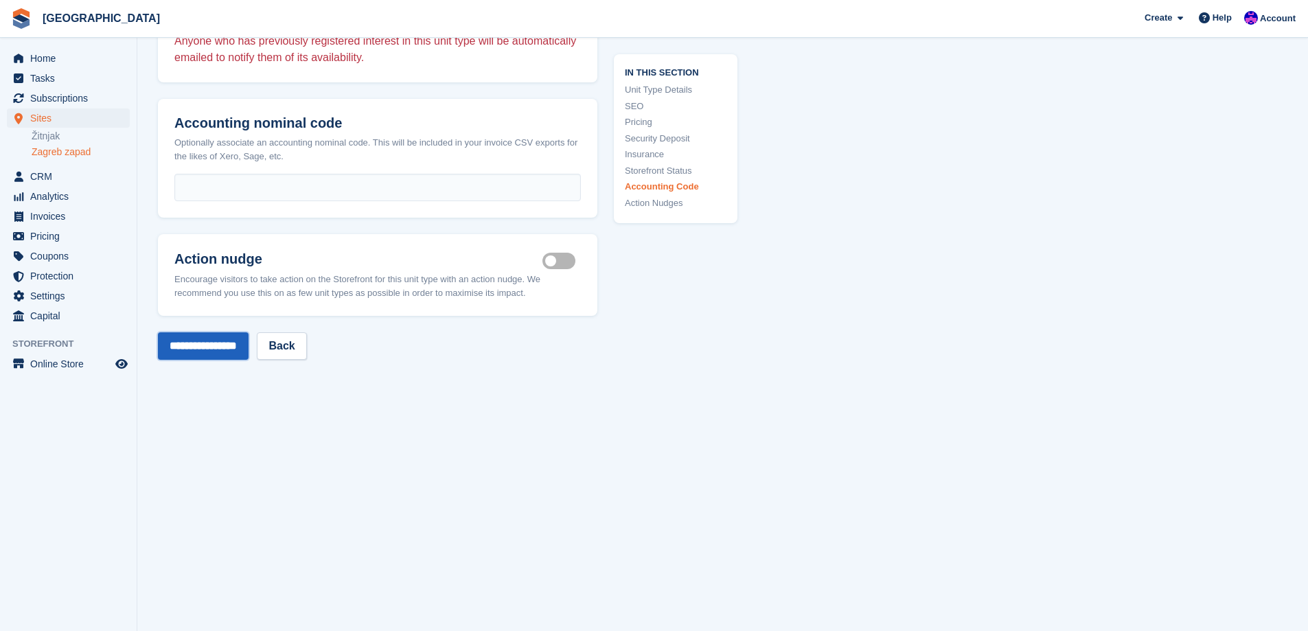
click at [220, 342] on input "**********" at bounding box center [203, 345] width 91 height 27
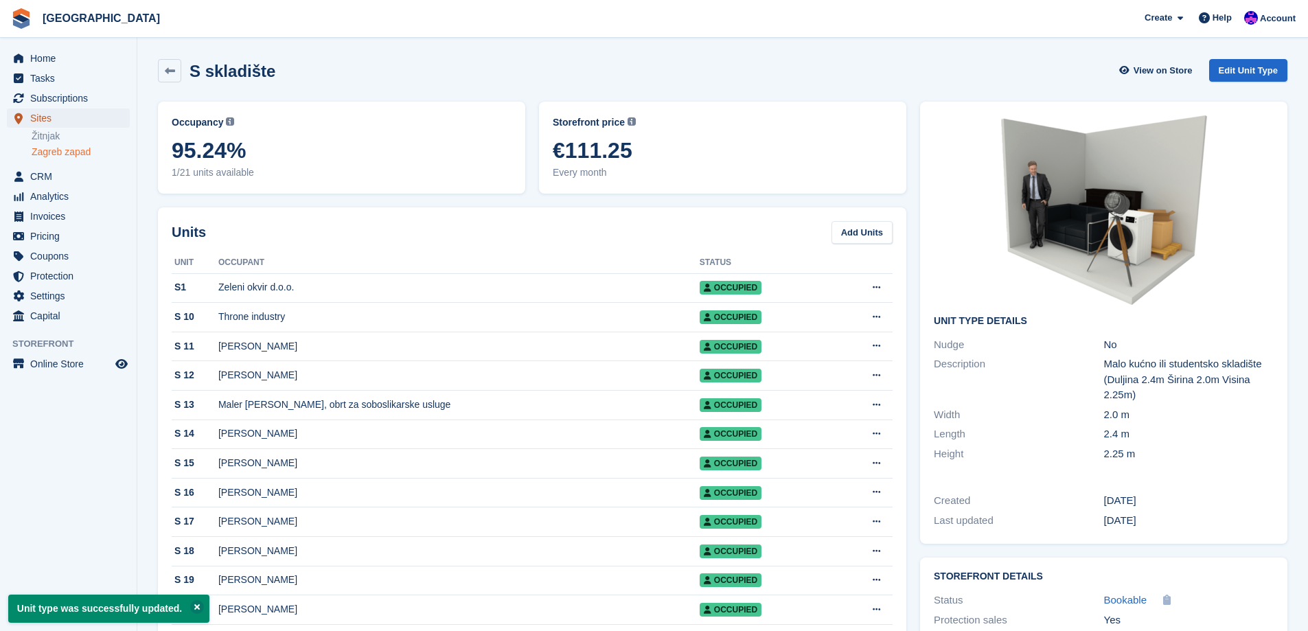
click at [65, 121] on span "Sites" at bounding box center [71, 117] width 82 height 19
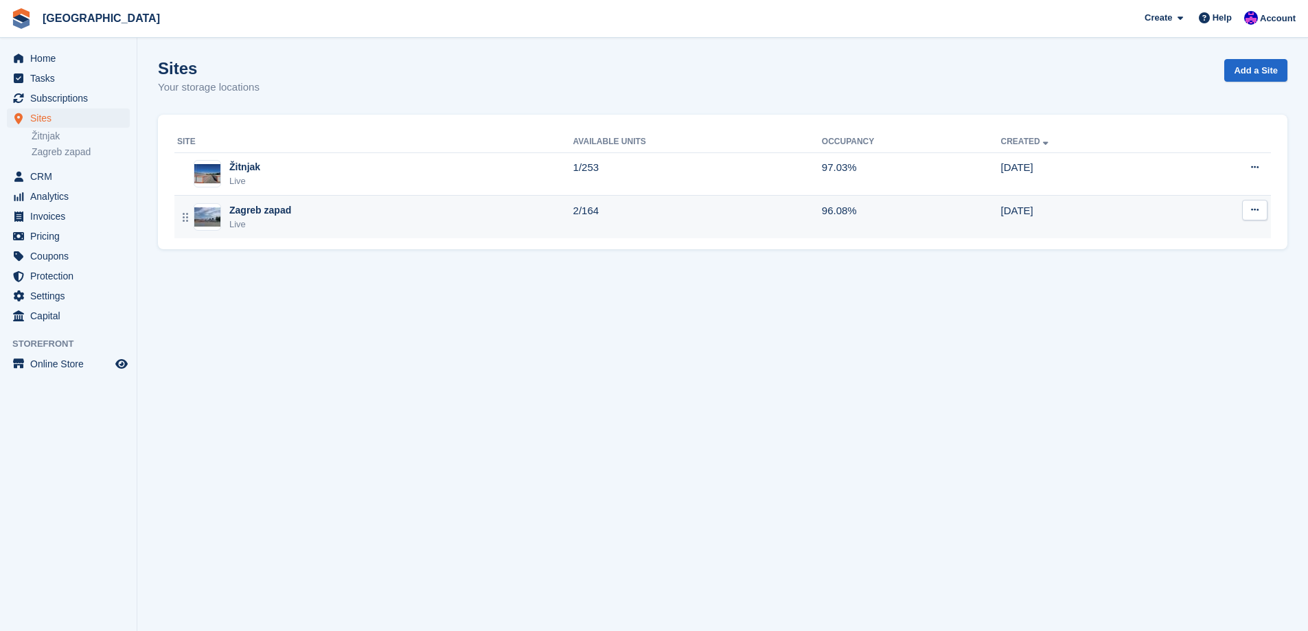
click at [945, 220] on td "96.08%" at bounding box center [911, 217] width 179 height 43
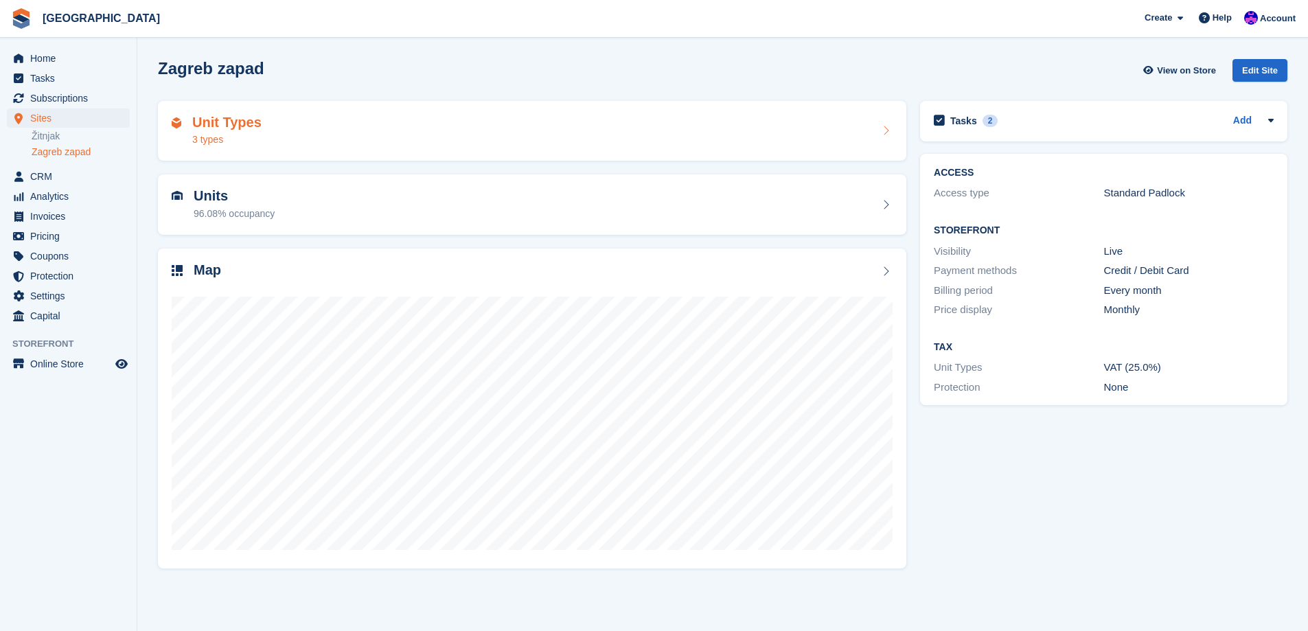
click at [509, 148] on div "Unit Types 3 types" at bounding box center [532, 131] width 748 height 60
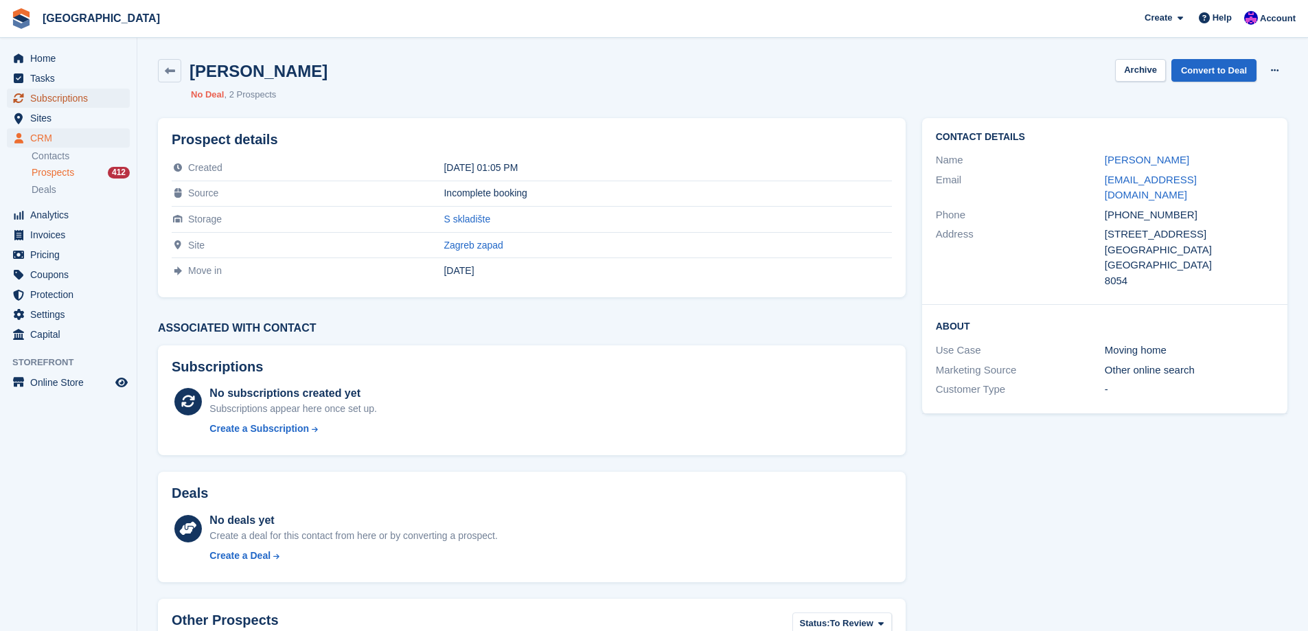
click at [76, 95] on span "Subscriptions" at bounding box center [71, 98] width 82 height 19
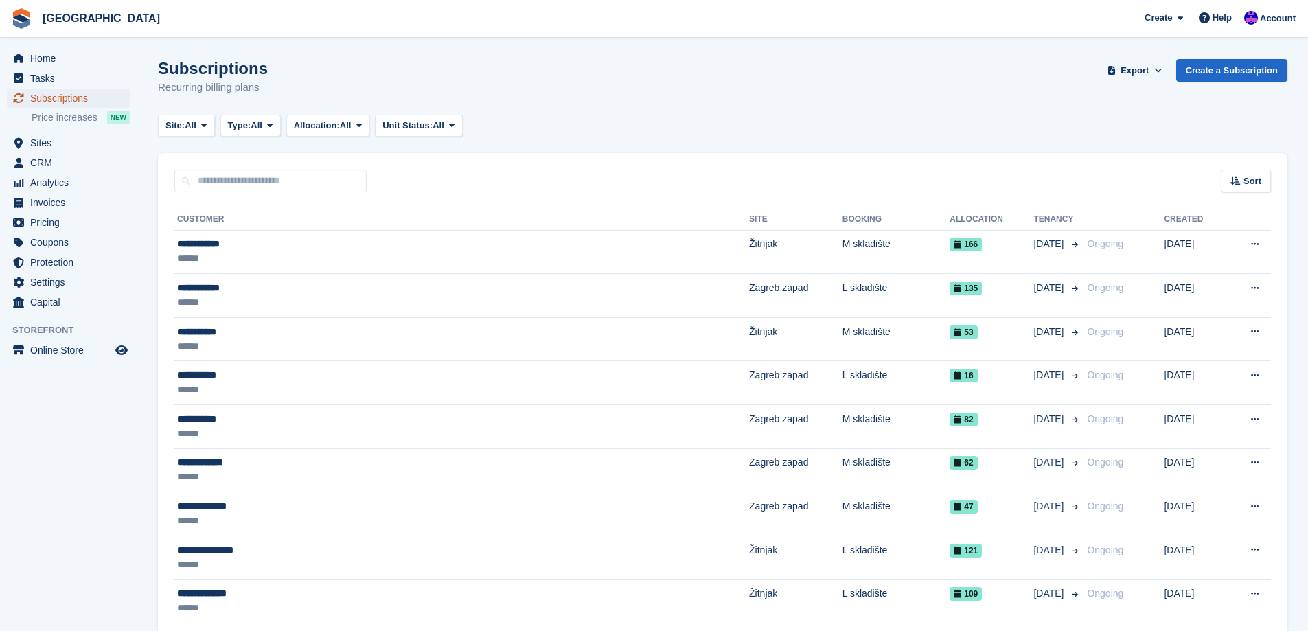
click at [50, 95] on span "Subscriptions" at bounding box center [71, 98] width 82 height 19
click at [56, 146] on span "Sites" at bounding box center [71, 142] width 82 height 19
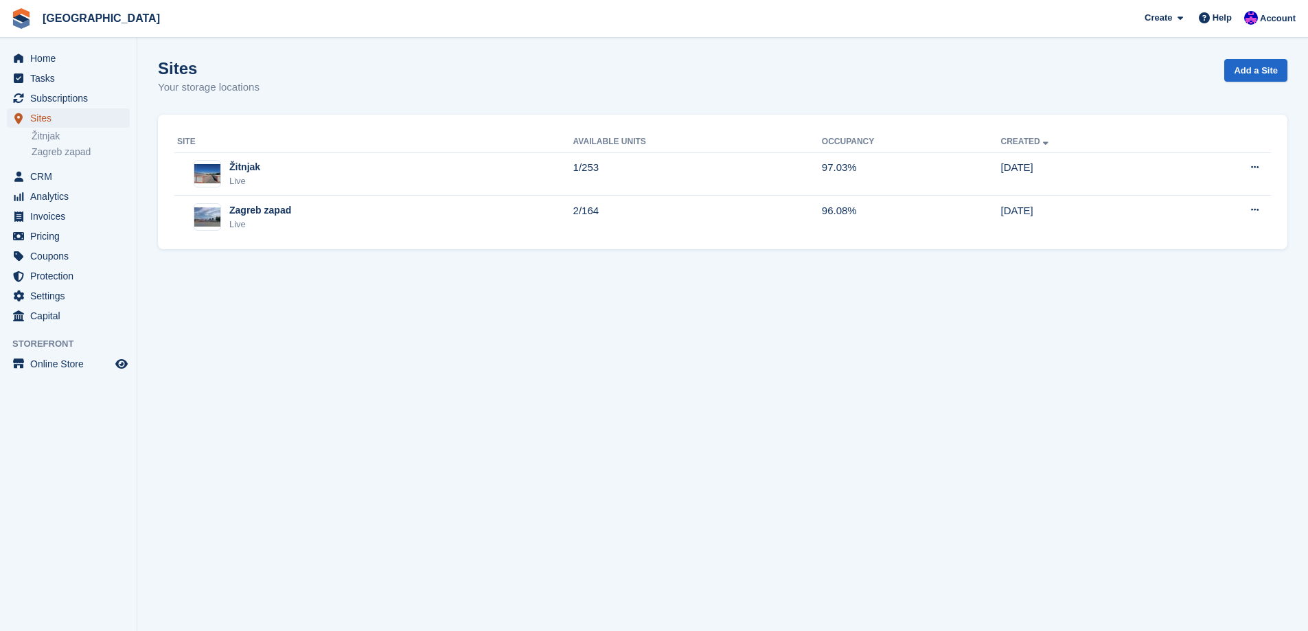
click at [52, 118] on span "Sites" at bounding box center [71, 117] width 82 height 19
click at [61, 93] on span "Subscriptions" at bounding box center [71, 98] width 82 height 19
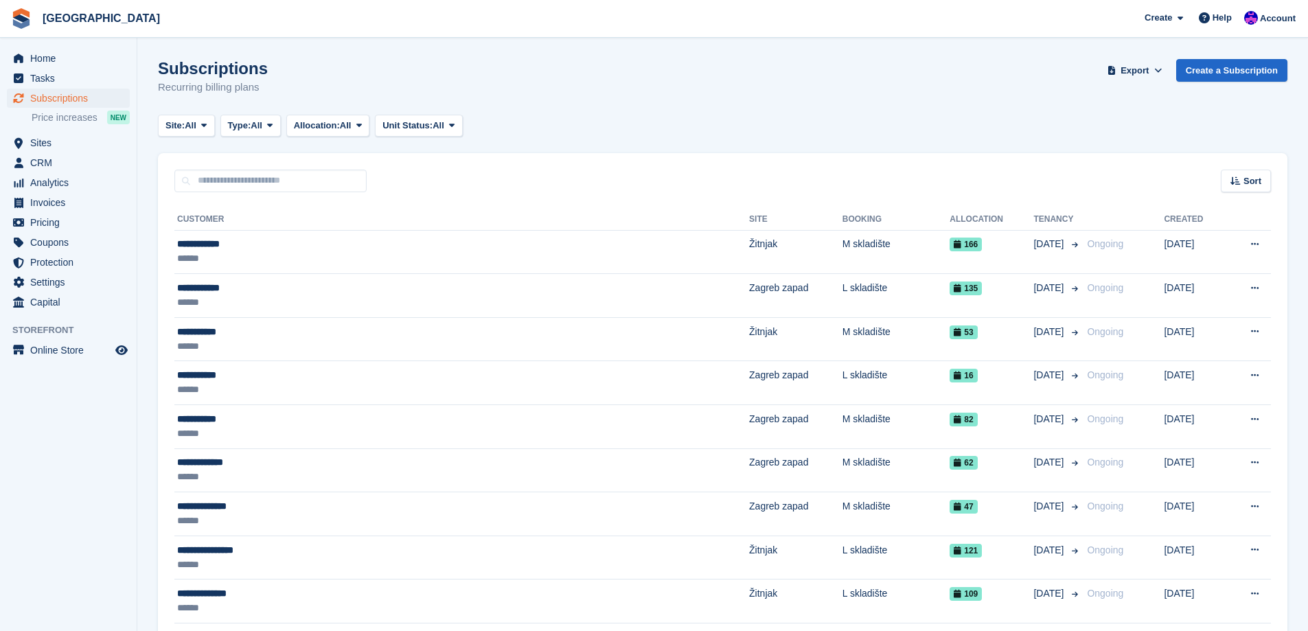
click at [646, 120] on div "Site: All All Žitnjak Zagreb zapad Type: All All Upcoming Previous Active Endin…" at bounding box center [722, 126] width 1129 height 23
click at [239, 176] on input "text" at bounding box center [270, 181] width 192 height 23
click at [74, 48] on div "Home Tasks Subscriptions Subscriptions Subscriptions Price increases NEW Price …" at bounding box center [68, 177] width 137 height 269
click at [74, 52] on span "Home" at bounding box center [71, 58] width 82 height 19
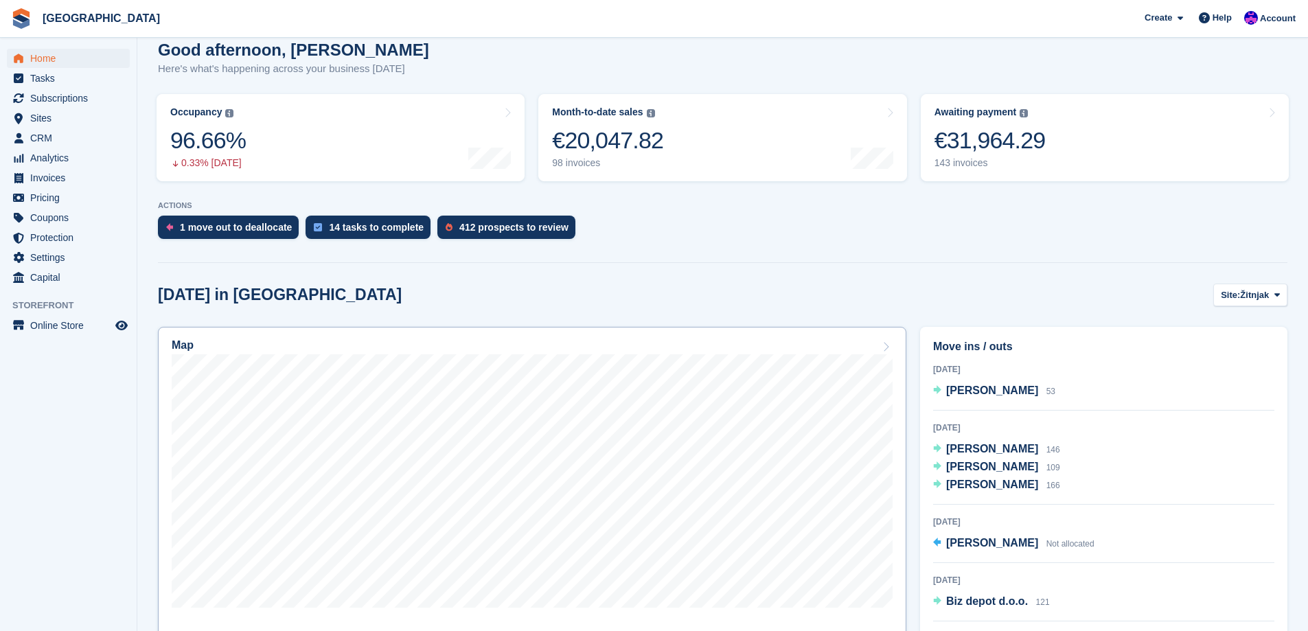
scroll to position [137, 0]
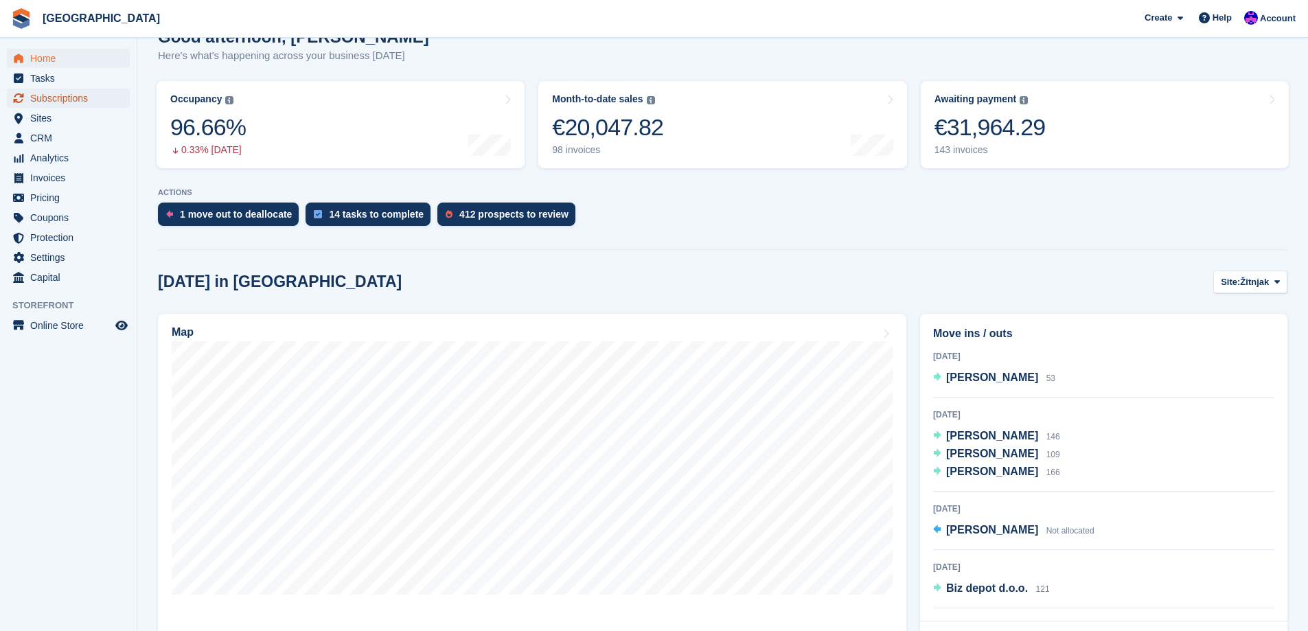
click at [45, 104] on span "Subscriptions" at bounding box center [71, 98] width 82 height 19
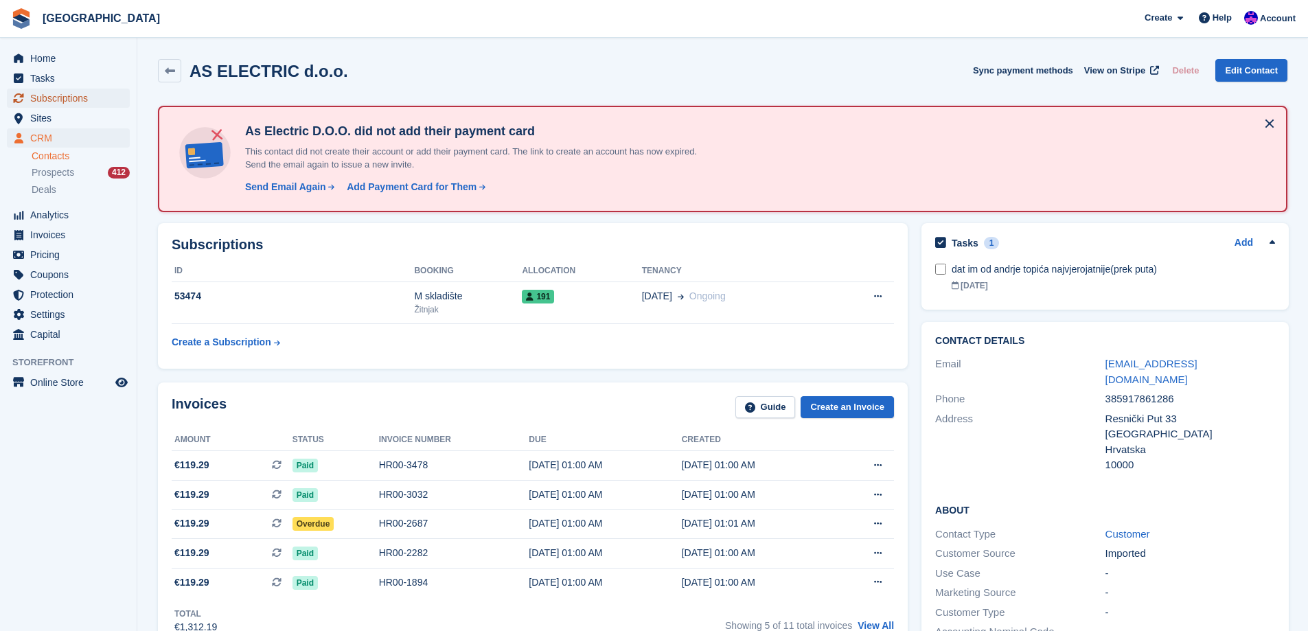
click at [46, 104] on span "Subscriptions" at bounding box center [71, 98] width 82 height 19
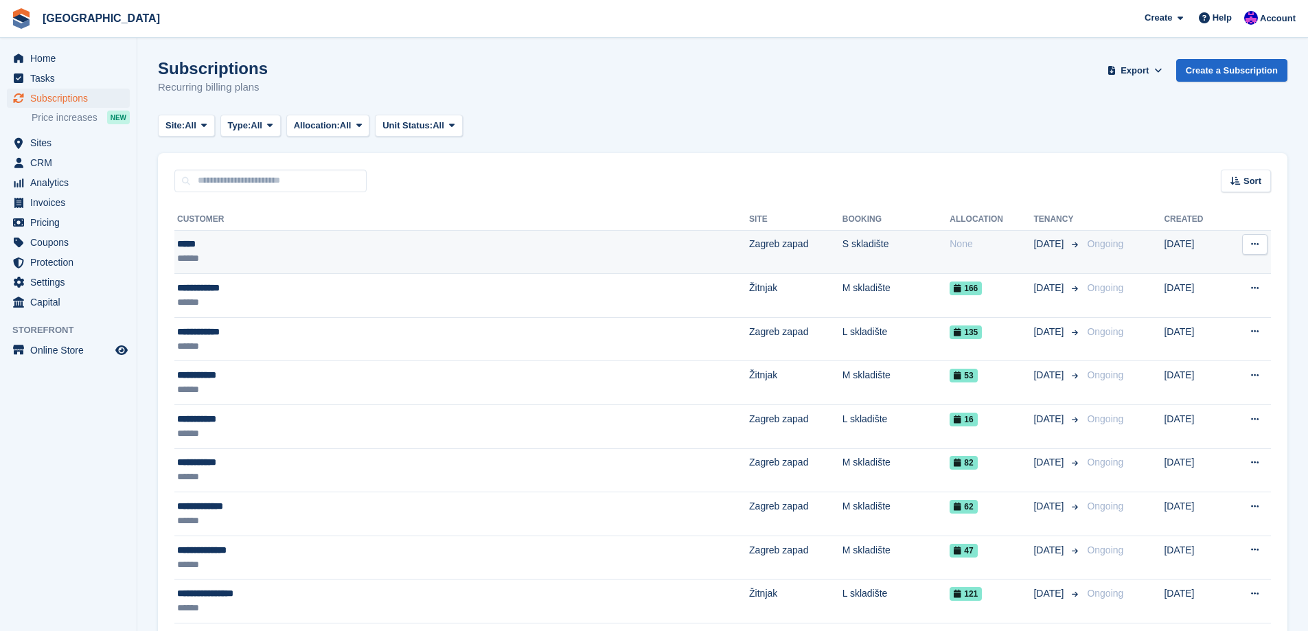
click at [749, 268] on td "Zagreb zapad" at bounding box center [795, 252] width 93 height 44
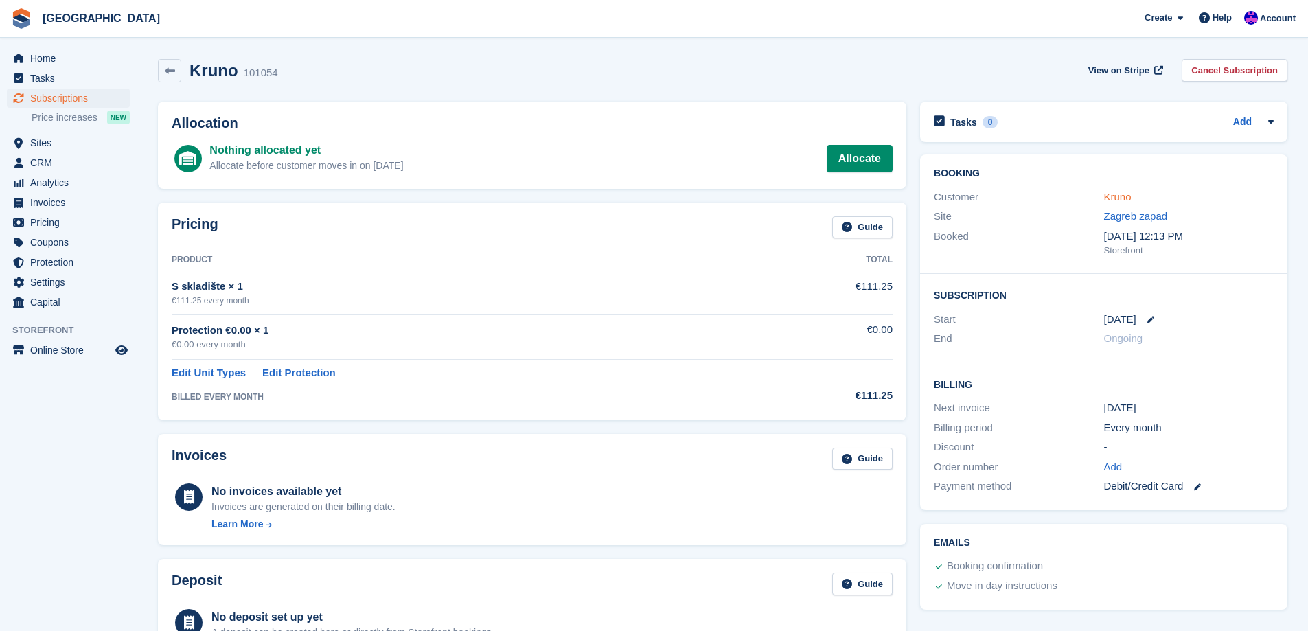
click at [1123, 198] on link "Kruno" at bounding box center [1117, 197] width 27 height 12
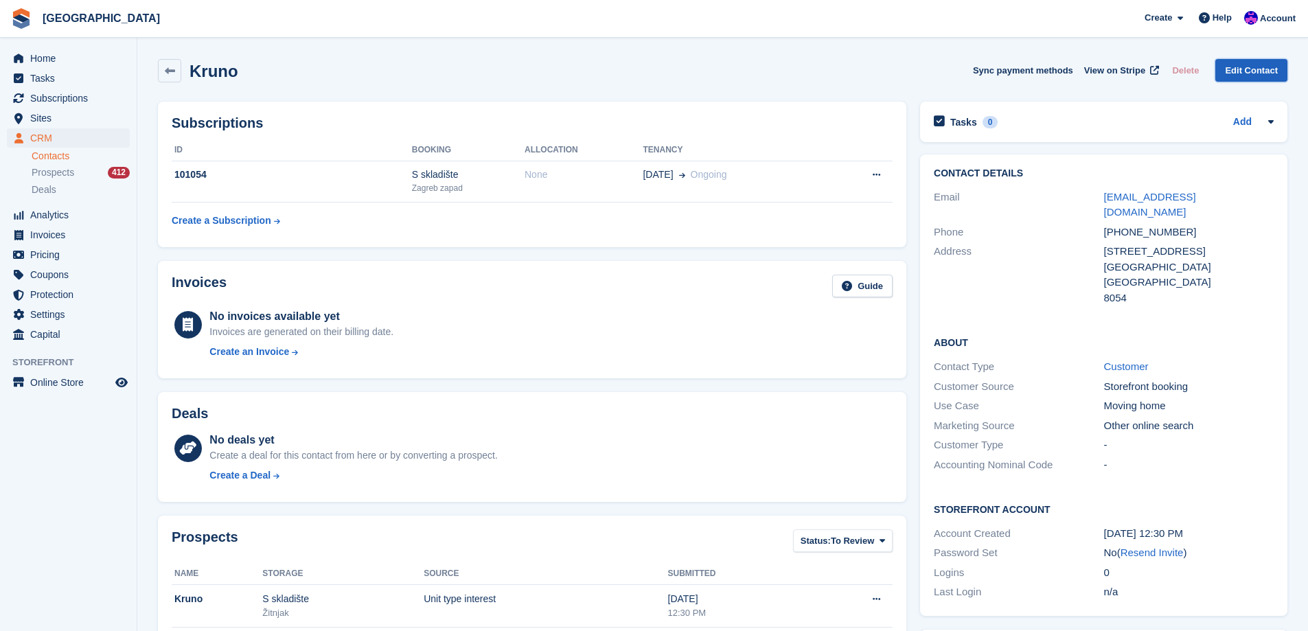
click at [1256, 71] on link "Edit Contact" at bounding box center [1251, 70] width 72 height 23
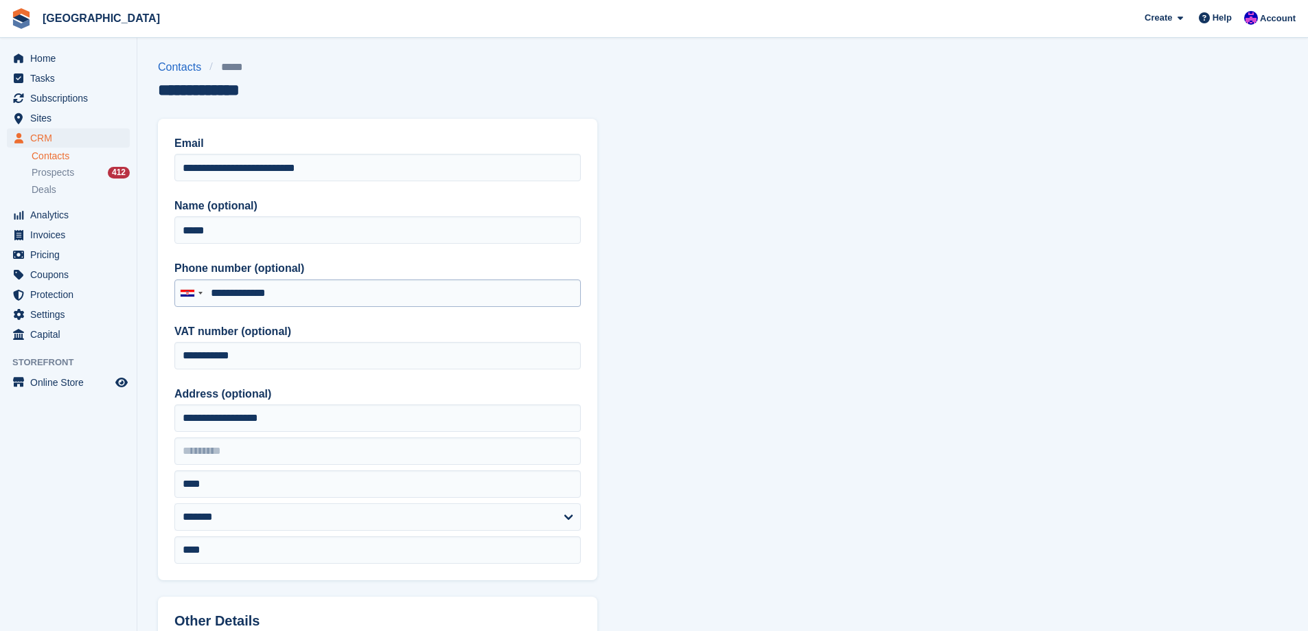
type input "**********"
click at [329, 354] on input "**********" at bounding box center [377, 355] width 406 height 27
click at [305, 227] on input "*****" at bounding box center [377, 229] width 406 height 27
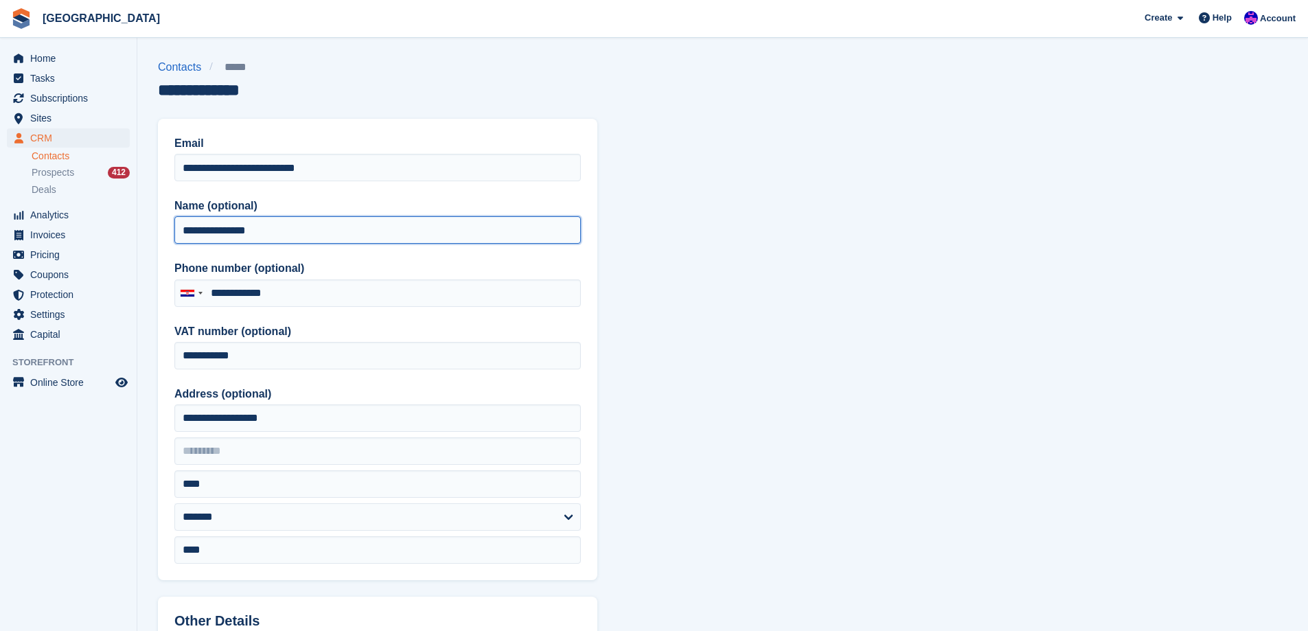
type input "**********"
click at [821, 277] on section "**********" at bounding box center [722, 585] width 1171 height 1170
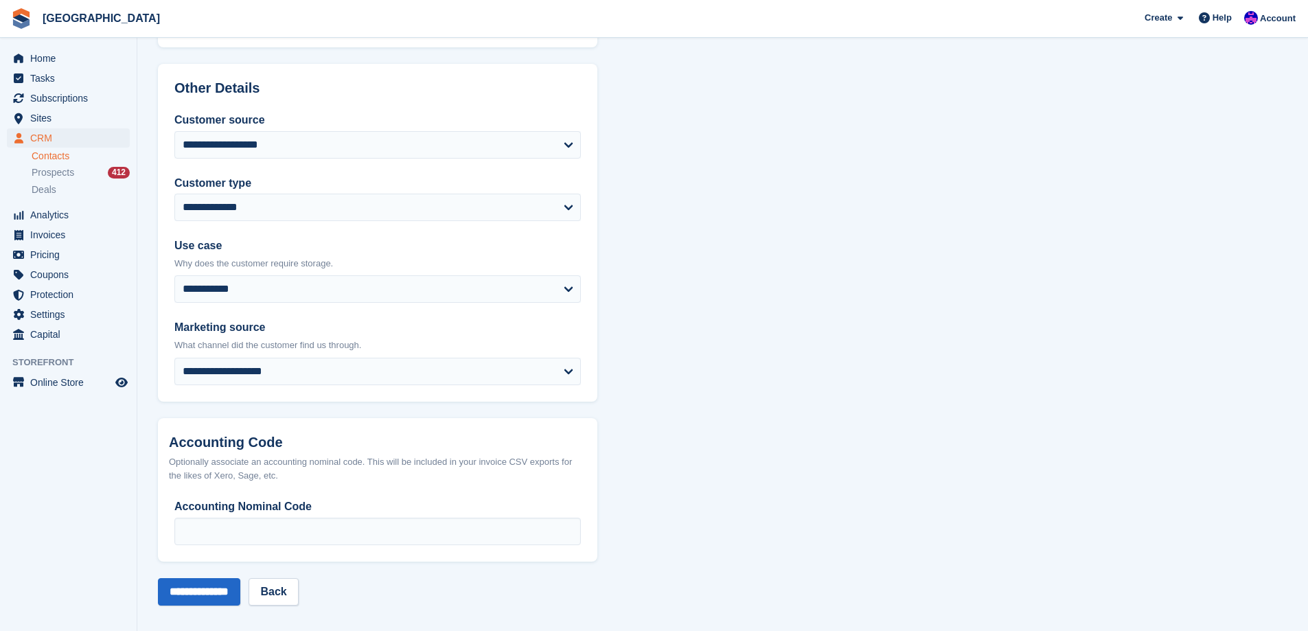
scroll to position [539, 0]
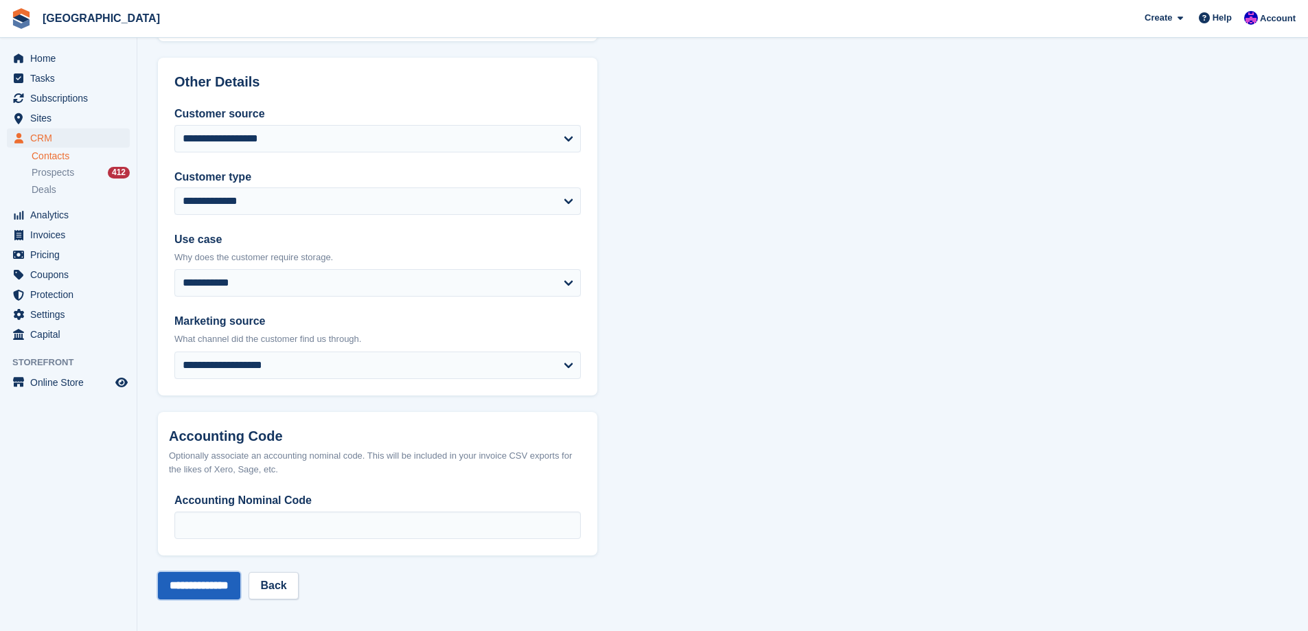
click at [225, 583] on input "**********" at bounding box center [199, 585] width 82 height 27
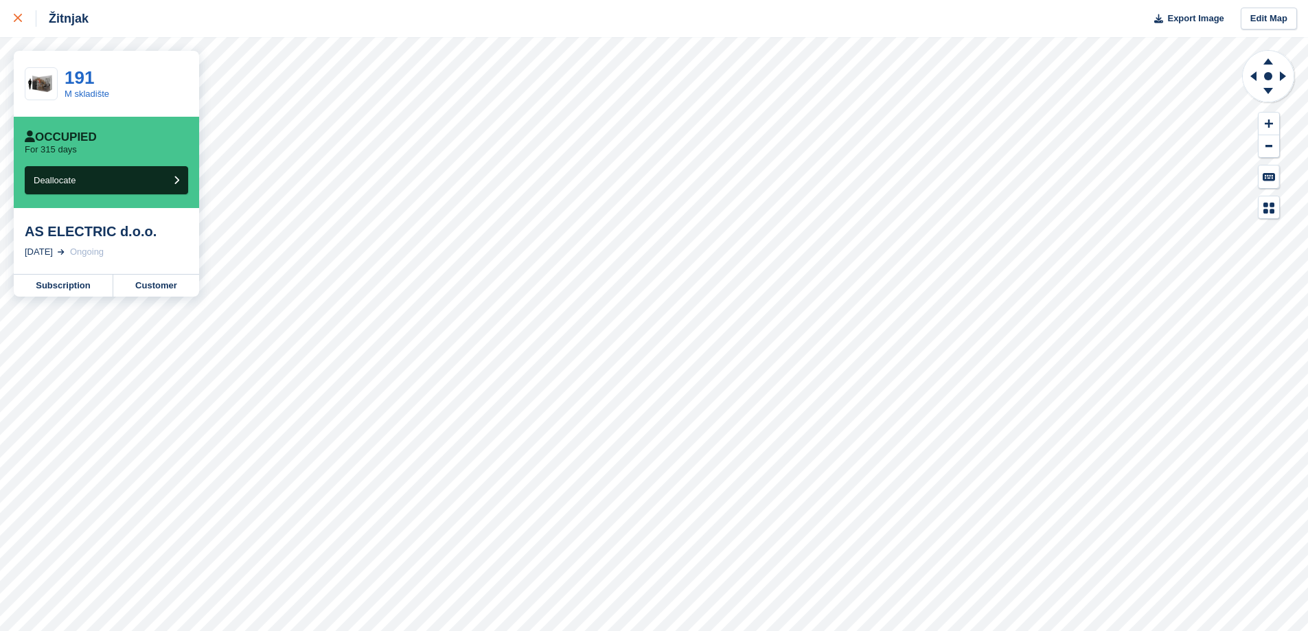
click at [22, 10] on div at bounding box center [25, 18] width 23 height 16
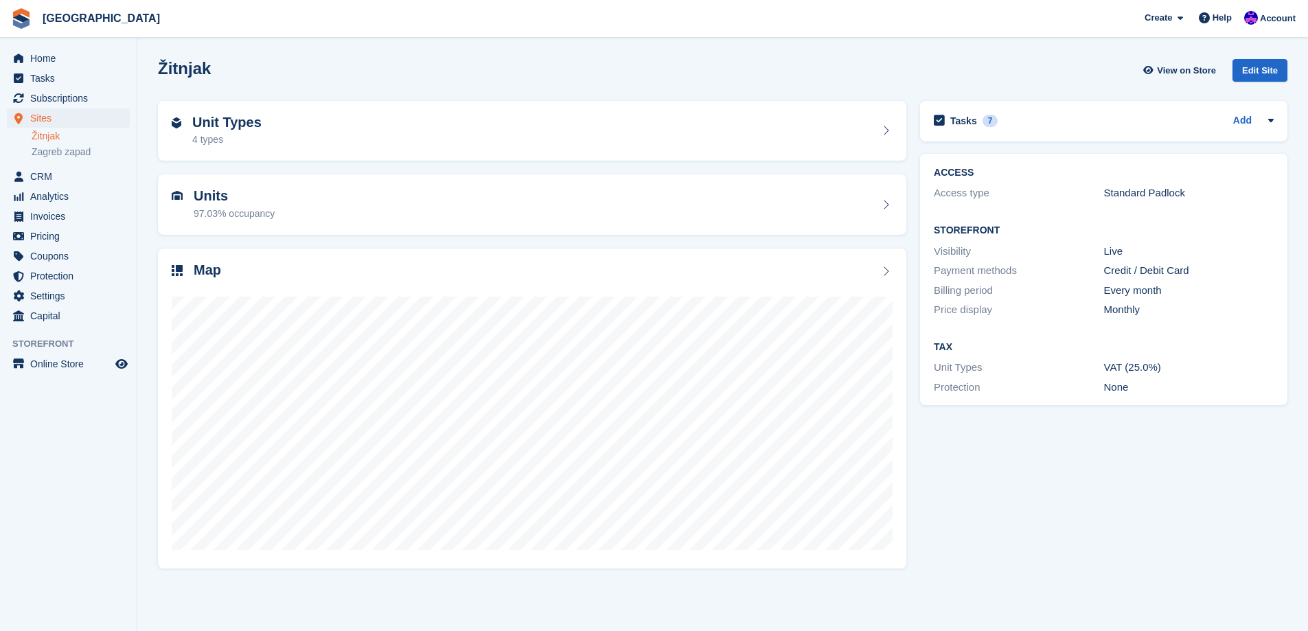
click at [46, 161] on div "Sites Sites Sites Žitnjak [GEOGRAPHIC_DATA] zapad Žitnjak [GEOGRAPHIC_DATA] zap…" at bounding box center [68, 137] width 137 height 58
click at [47, 155] on link "Zagreb zapad" at bounding box center [81, 152] width 98 height 13
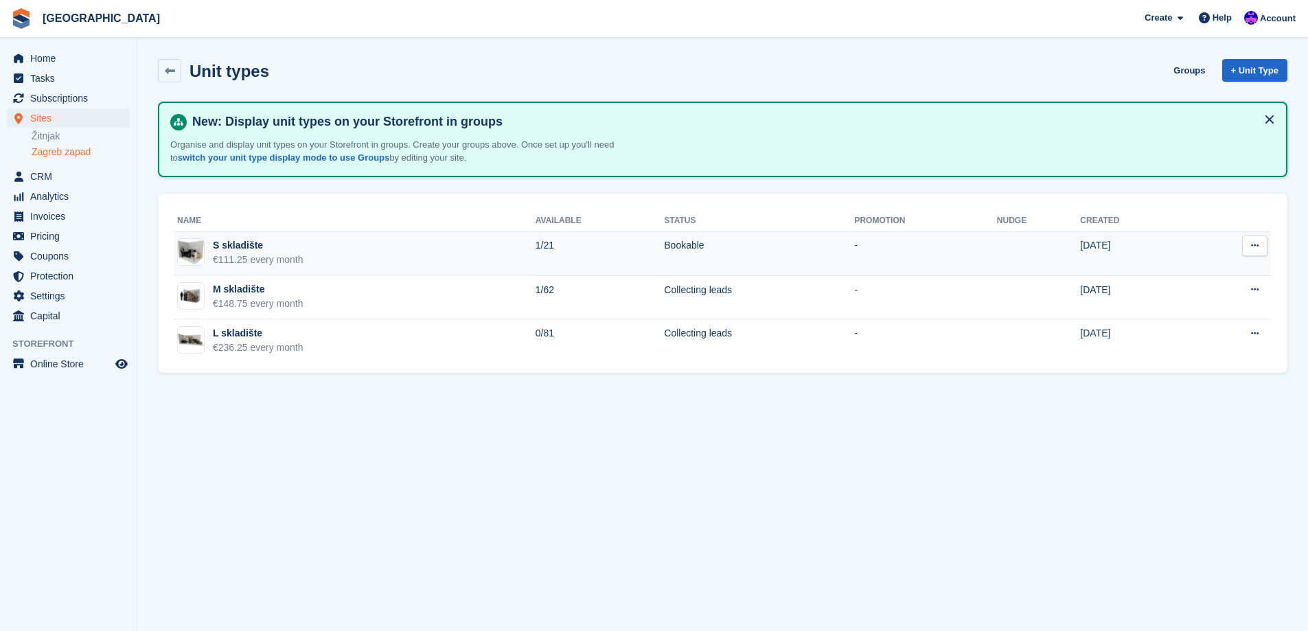
click at [1258, 242] on icon at bounding box center [1255, 245] width 8 height 9
click at [1206, 269] on p "Edit unit type" at bounding box center [1201, 273] width 119 height 18
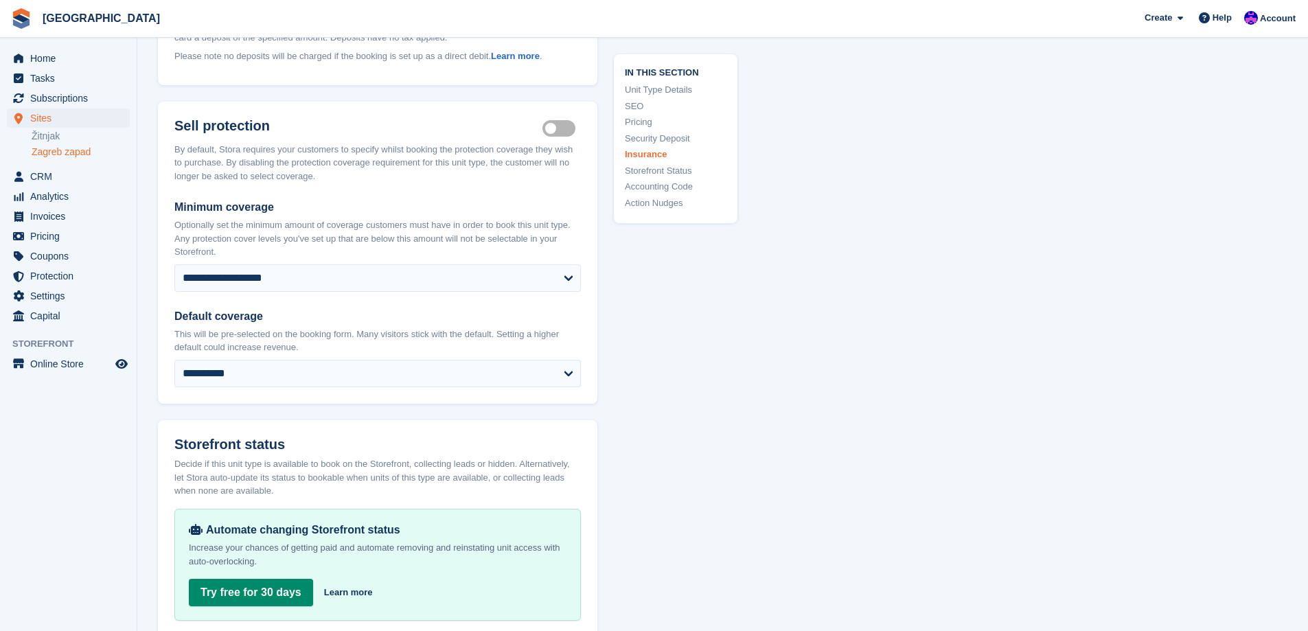
scroll to position [1922, 0]
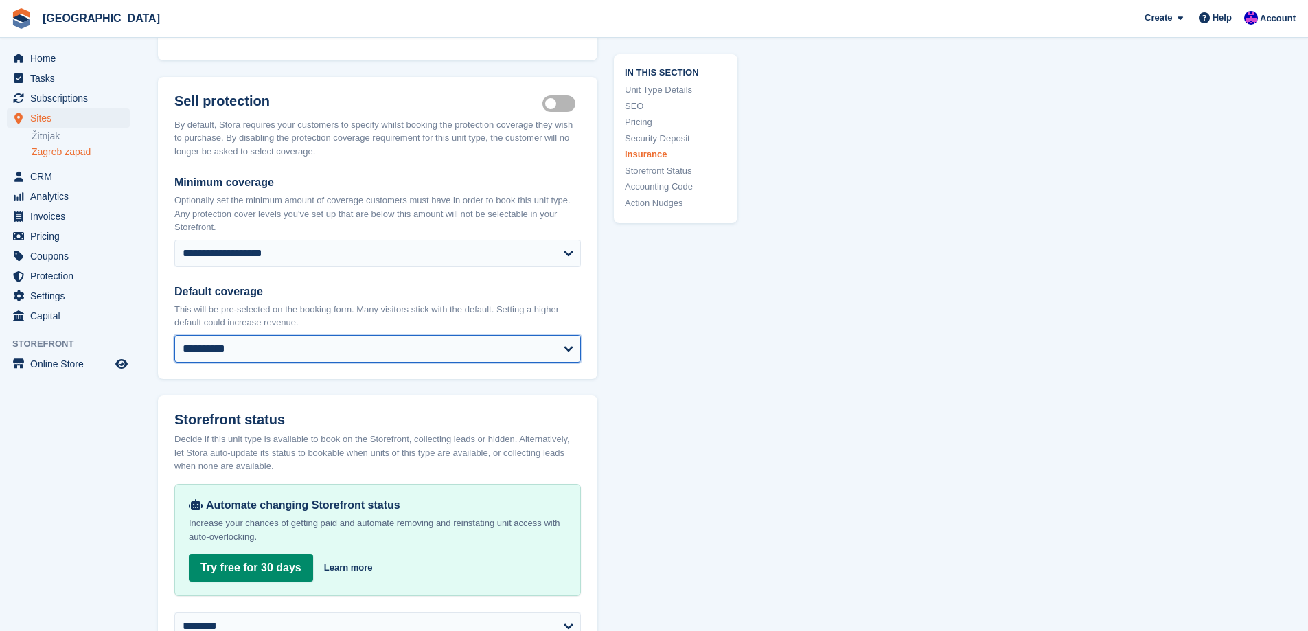
click at [290, 336] on select "**********" at bounding box center [377, 348] width 406 height 27
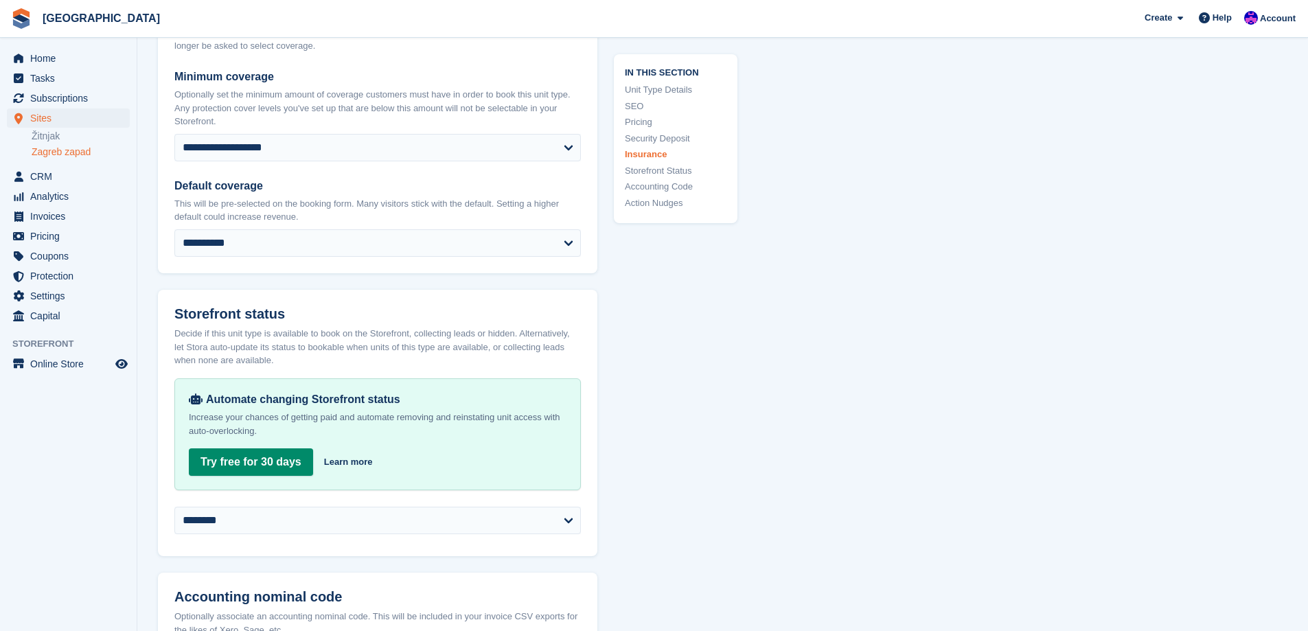
scroll to position [2060, 0]
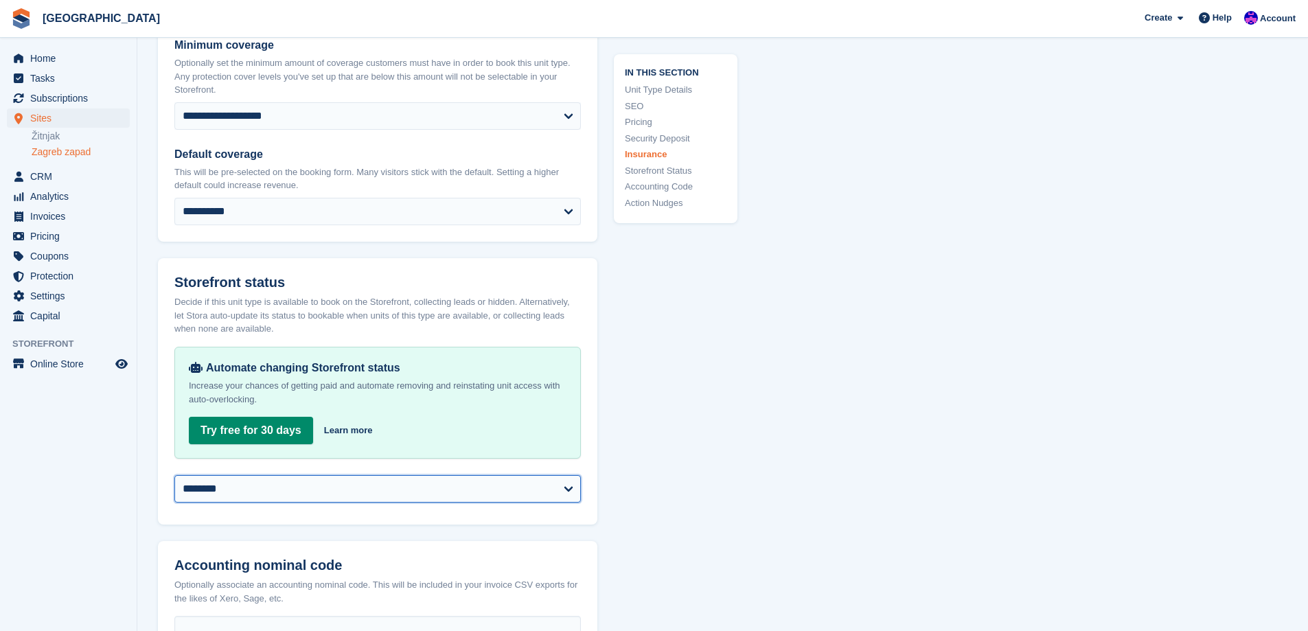
click at [373, 475] on select "**********" at bounding box center [377, 488] width 406 height 27
select select "**********"
click at [174, 475] on select "**********" at bounding box center [377, 488] width 406 height 27
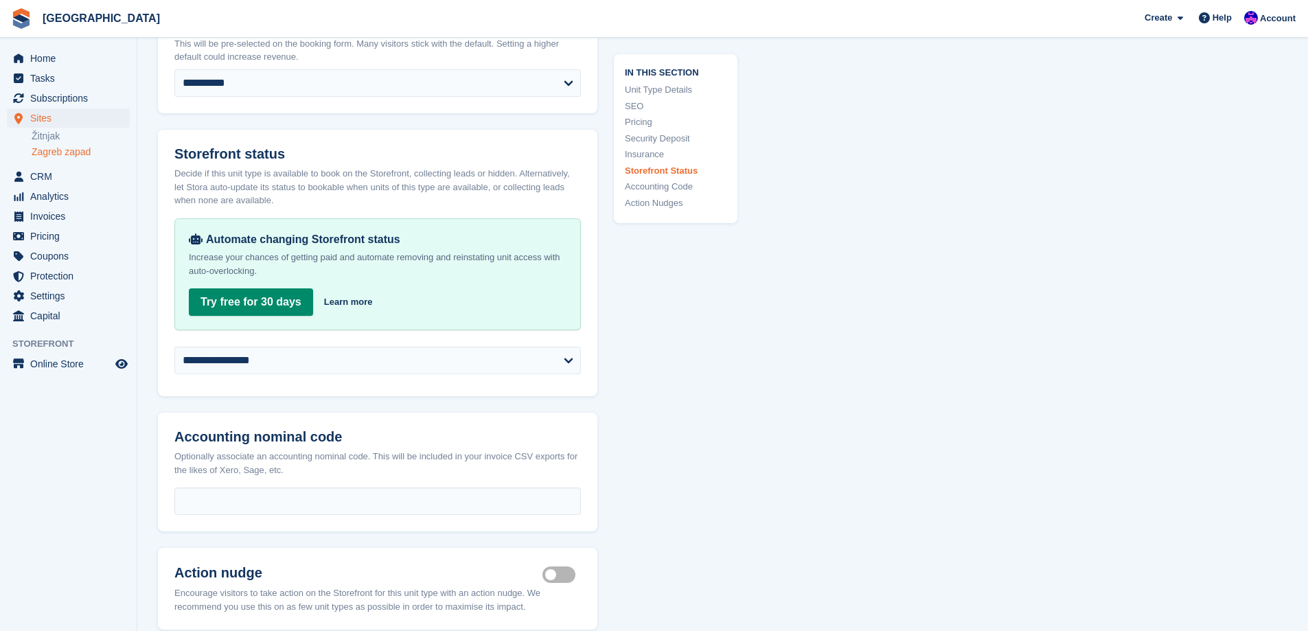
scroll to position [2472, 0]
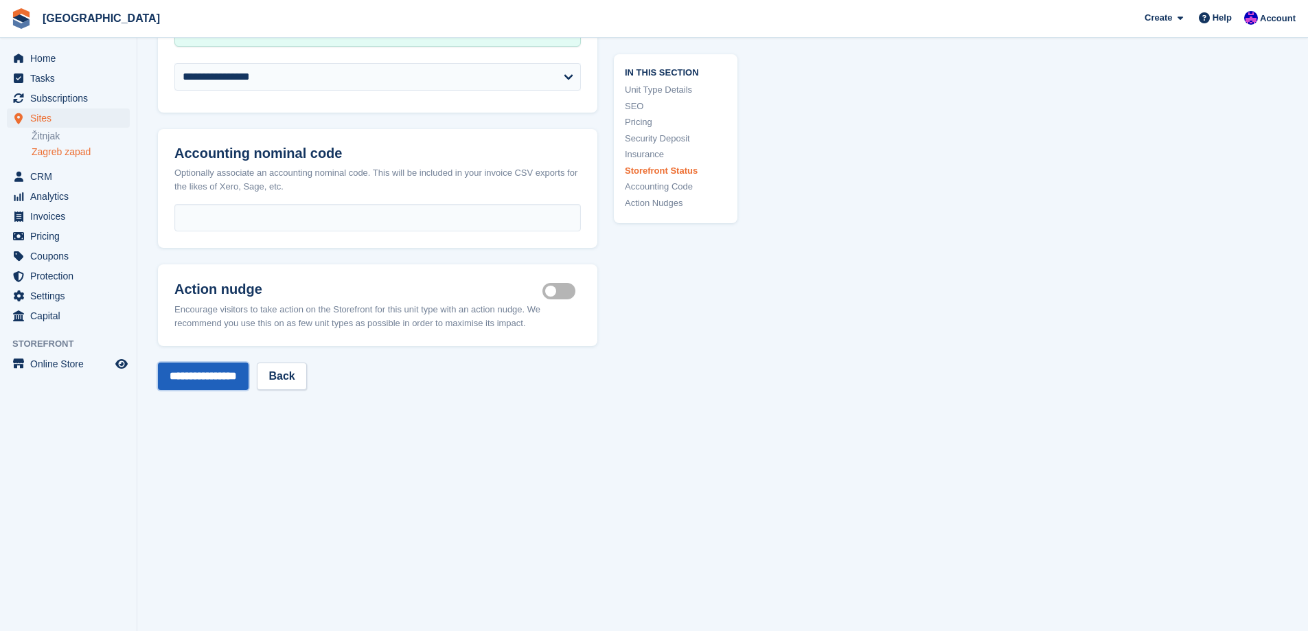
click at [209, 362] on input "**********" at bounding box center [203, 375] width 91 height 27
